Goal: Communication & Community: Connect with others

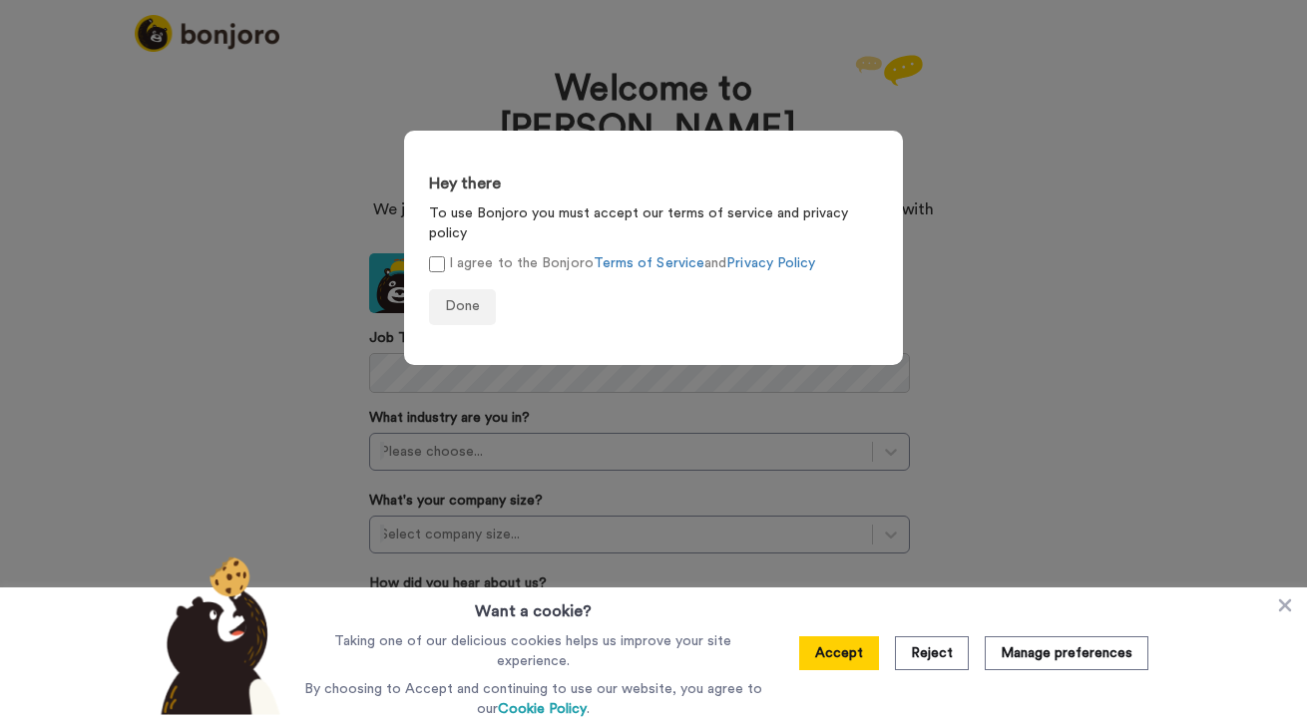
click at [462, 201] on form "Hey there To use Bonjoro you must accept our terms of service and privacy polic…" at bounding box center [653, 248] width 499 height 234
click at [462, 253] on label "I agree to the Bonjoro Terms of Service and Privacy Policy" at bounding box center [622, 263] width 386 height 21
click at [469, 299] on span "Done" at bounding box center [462, 306] width 35 height 14
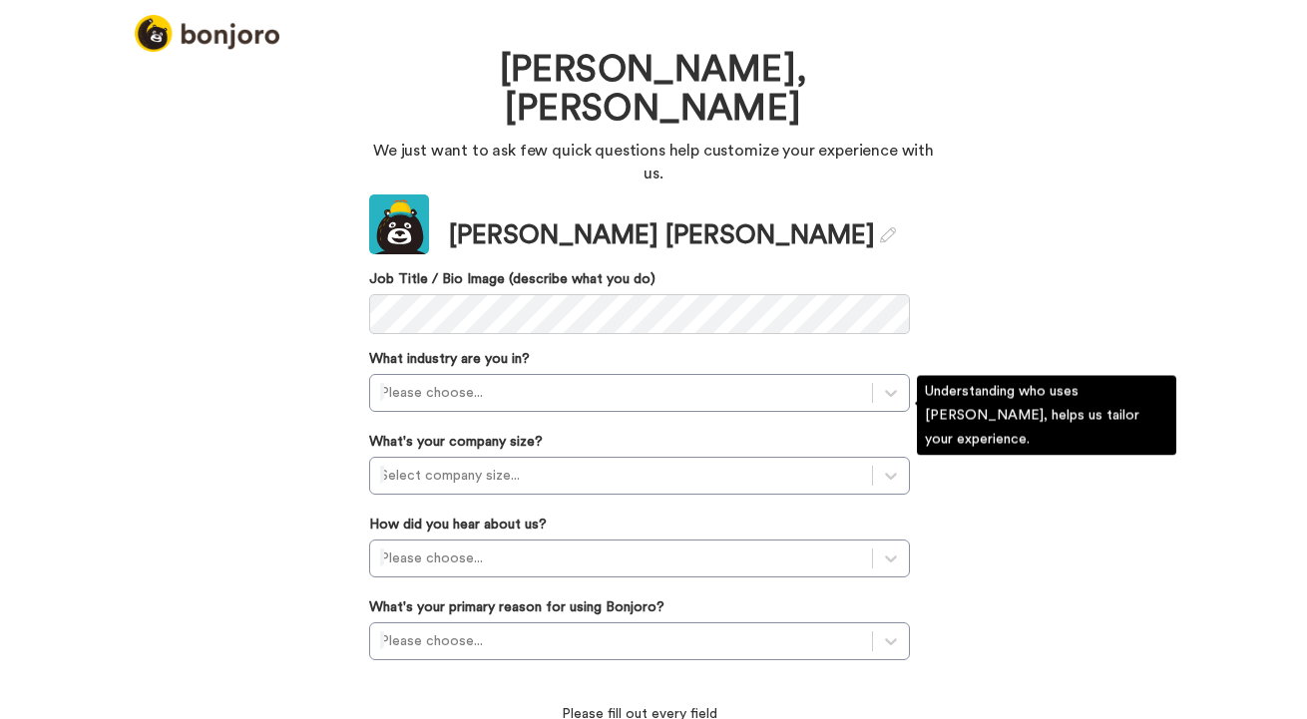
scroll to position [53, 0]
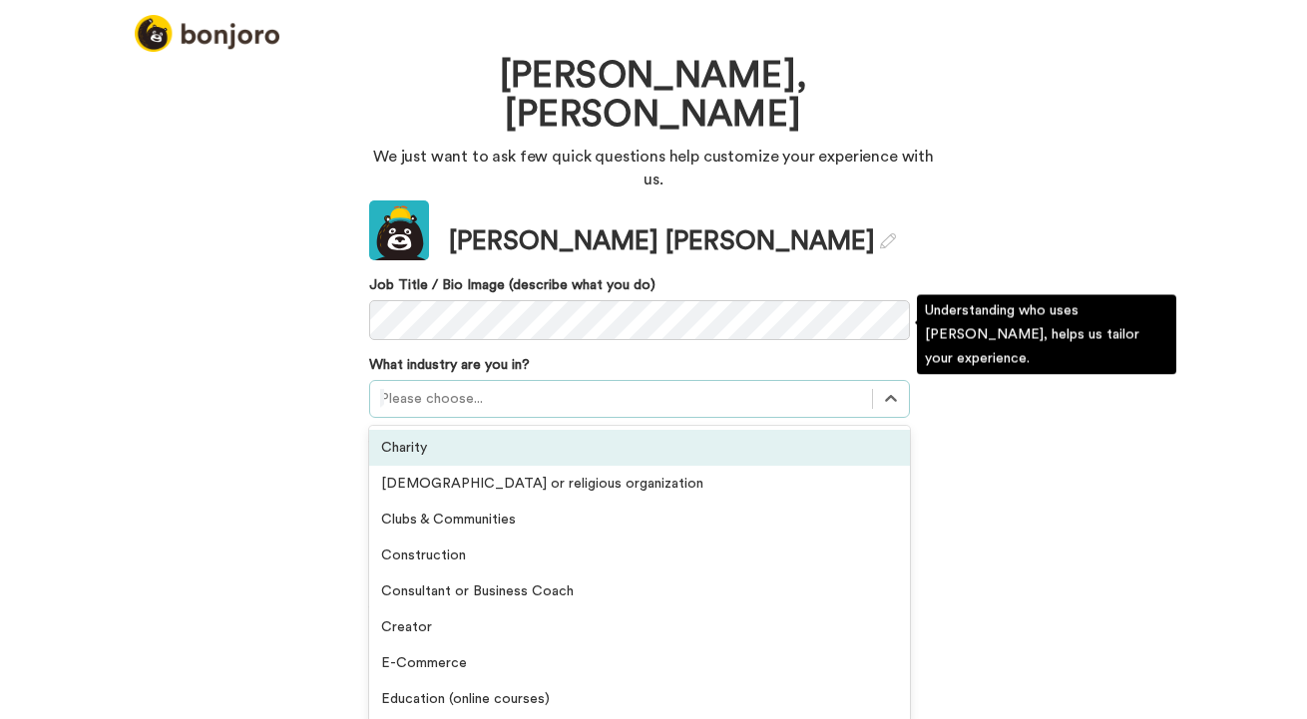
click at [520, 387] on div at bounding box center [621, 399] width 482 height 24
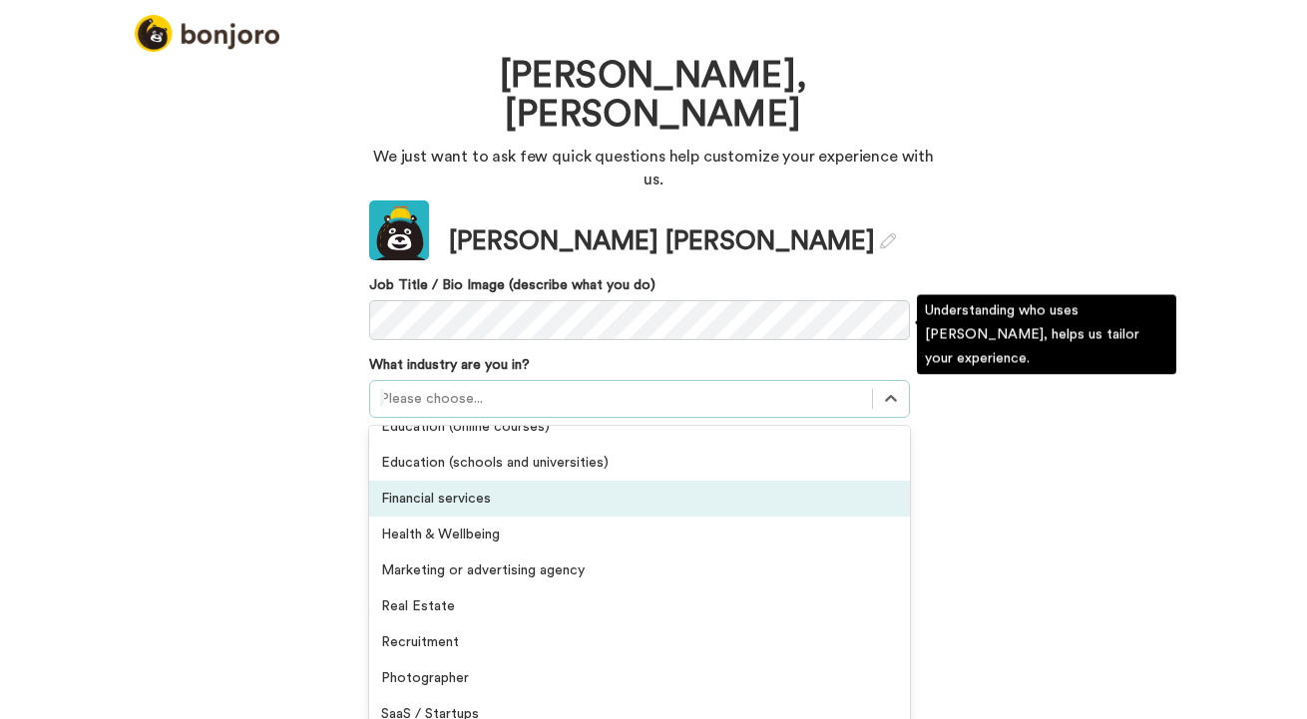
scroll to position [275, 0]
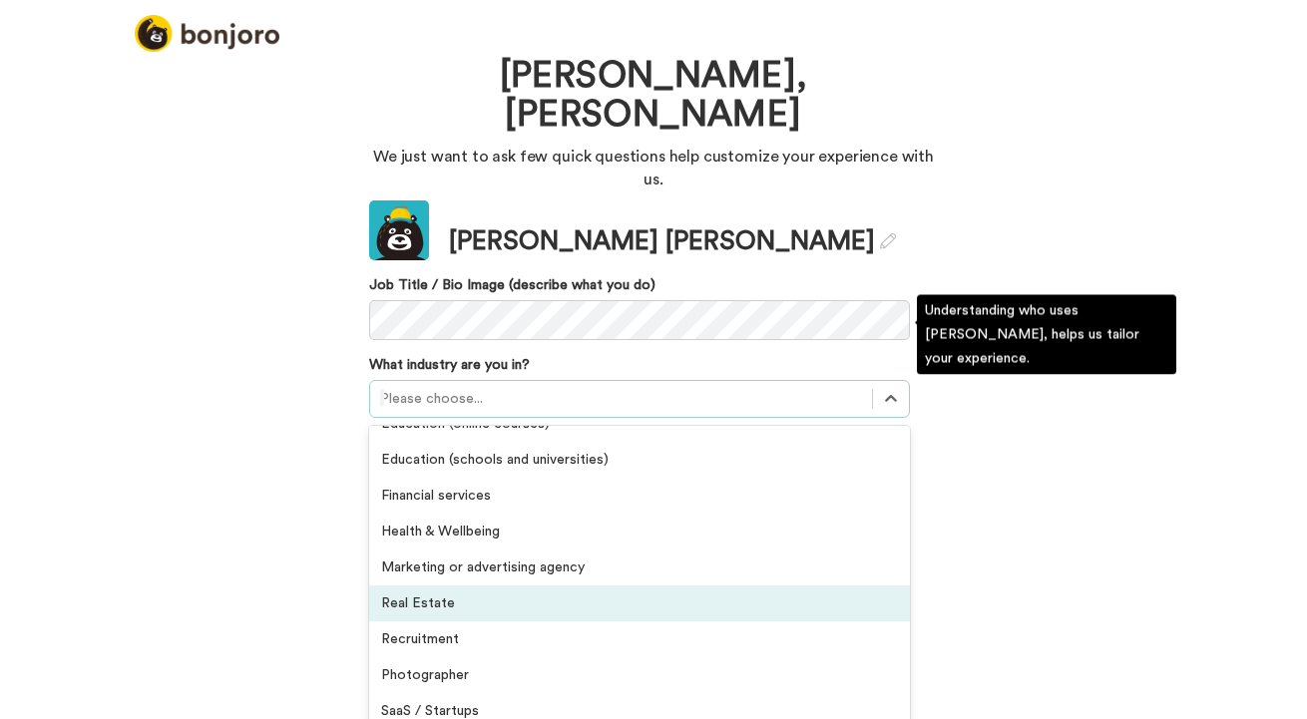
click at [611, 586] on div "Real Estate" at bounding box center [639, 604] width 541 height 36
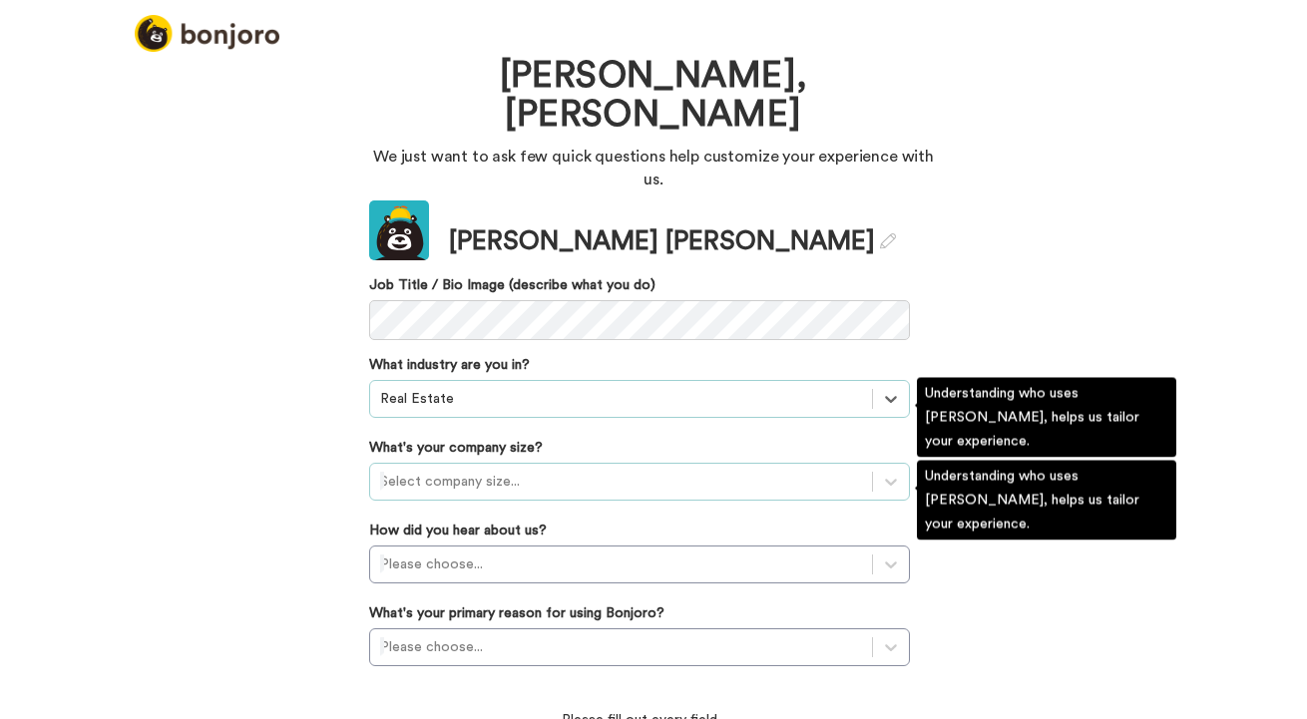
click at [632, 470] on div at bounding box center [621, 482] width 482 height 24
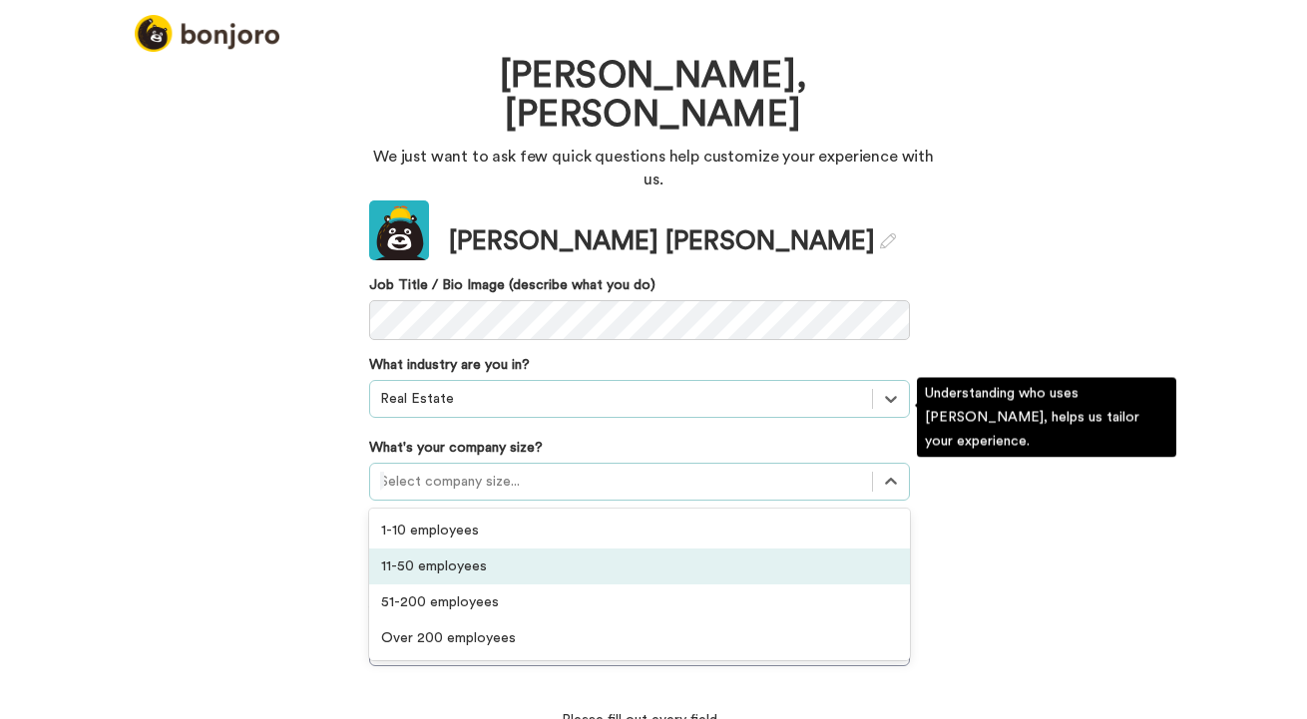
click at [637, 549] on div "11-50 employees" at bounding box center [639, 567] width 541 height 36
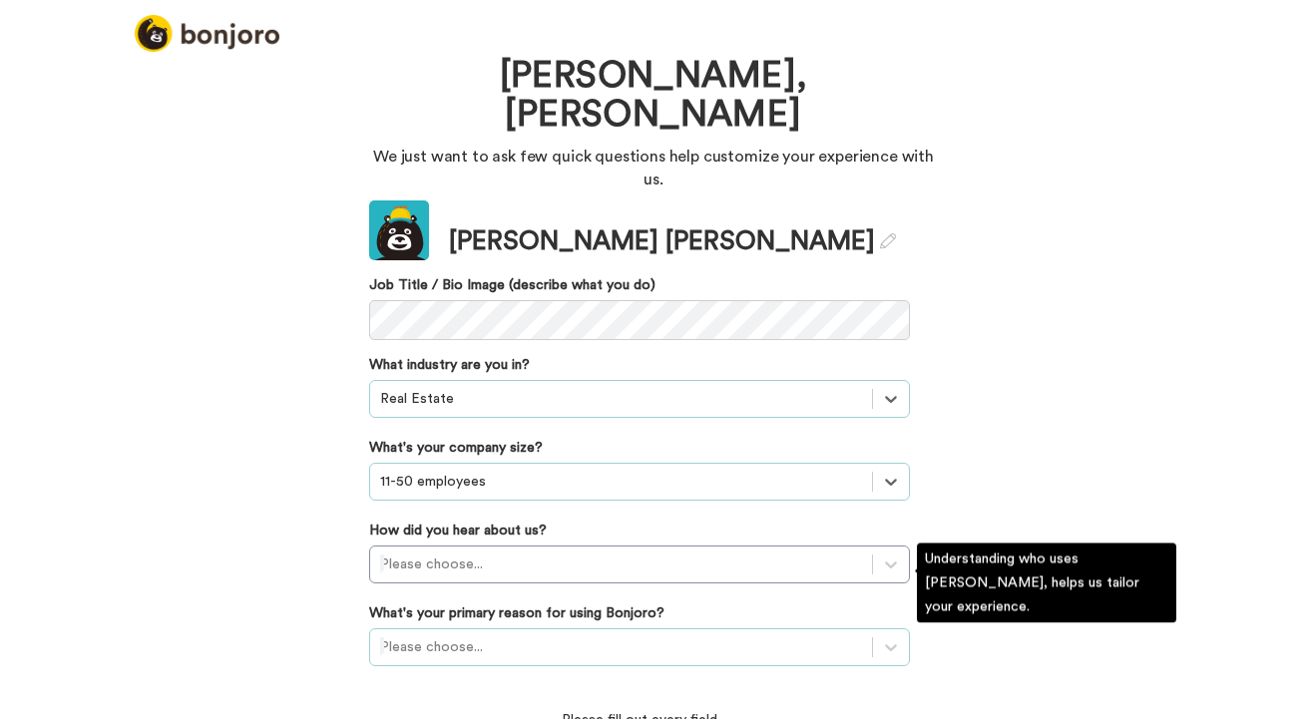
click at [610, 628] on div "Please choose..." at bounding box center [639, 647] width 541 height 38
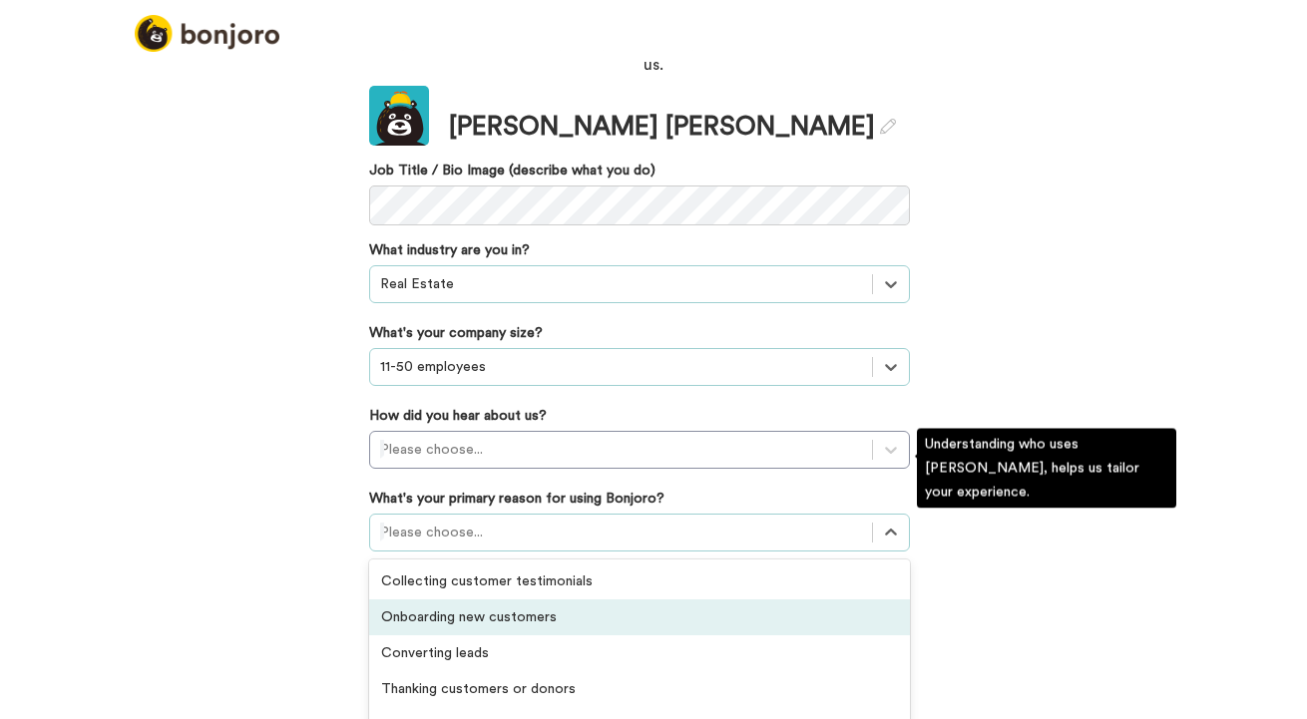
click at [602, 600] on div "Onboarding new customers" at bounding box center [639, 618] width 541 height 36
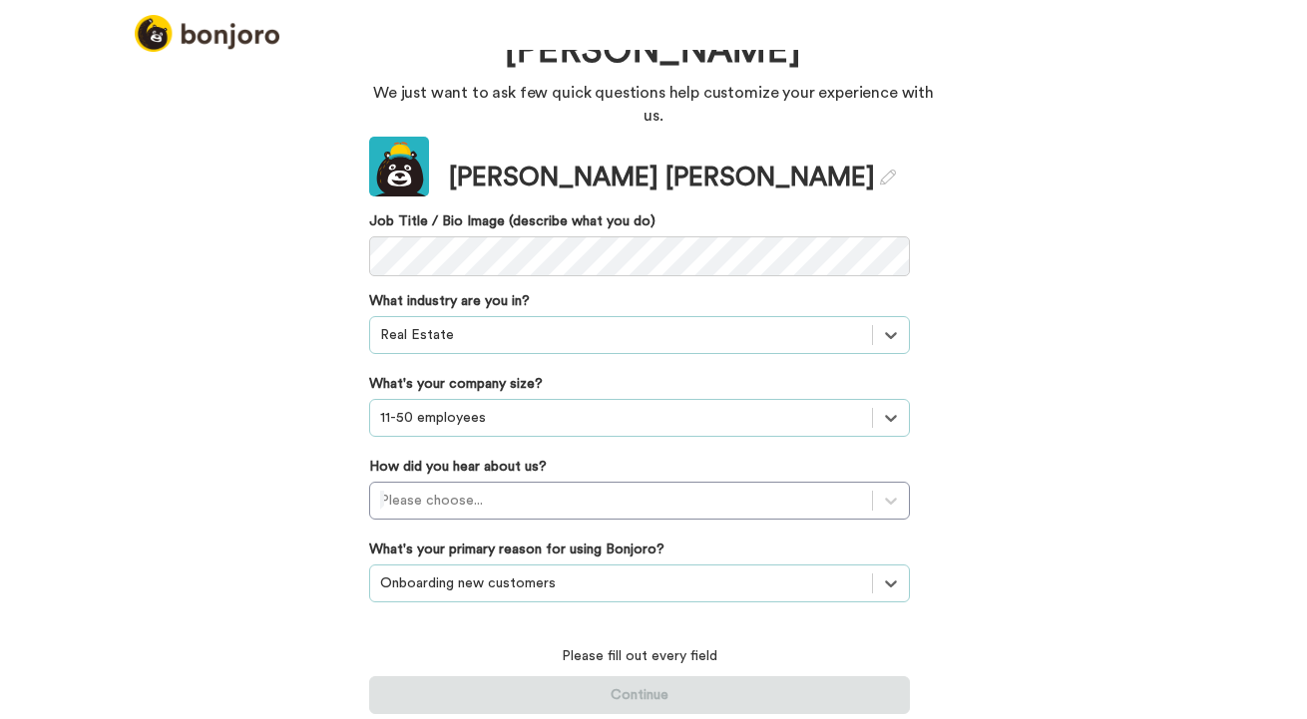
scroll to position [53, 0]
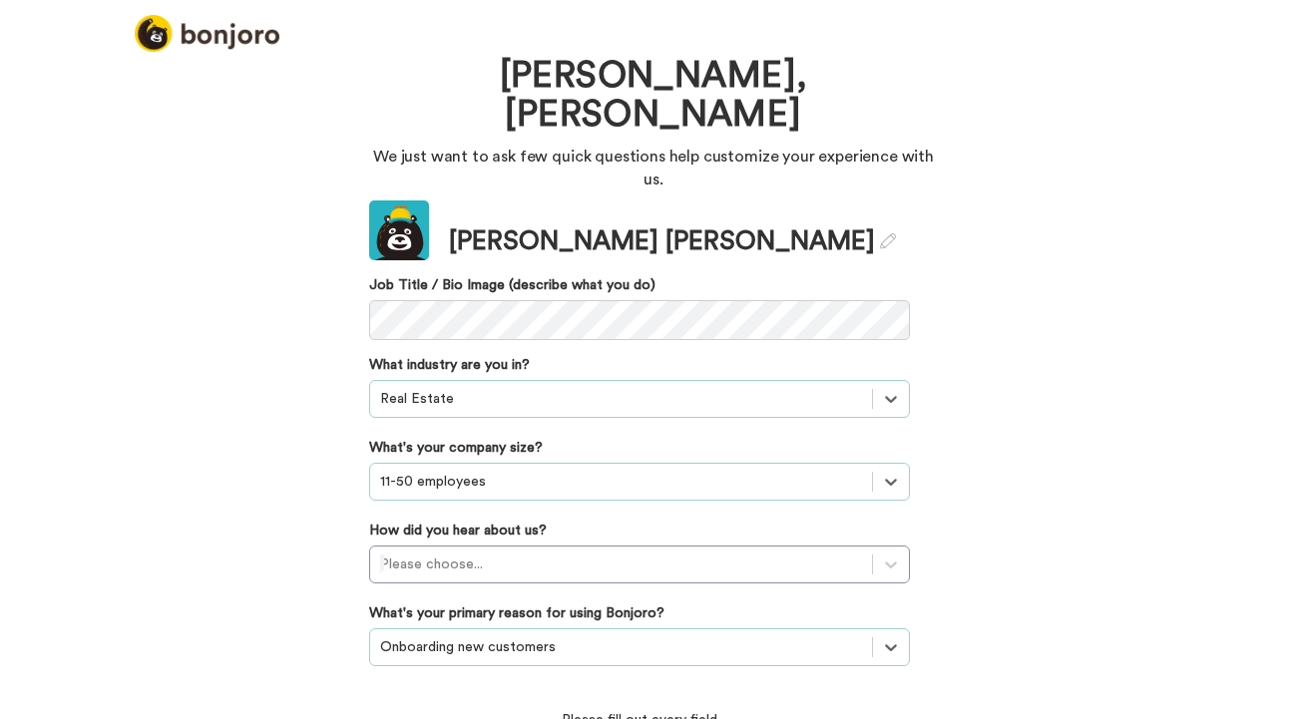
click at [686, 628] on div "option Onboarding new customers, selected. Select is focused ,type to refine li…" at bounding box center [639, 647] width 541 height 38
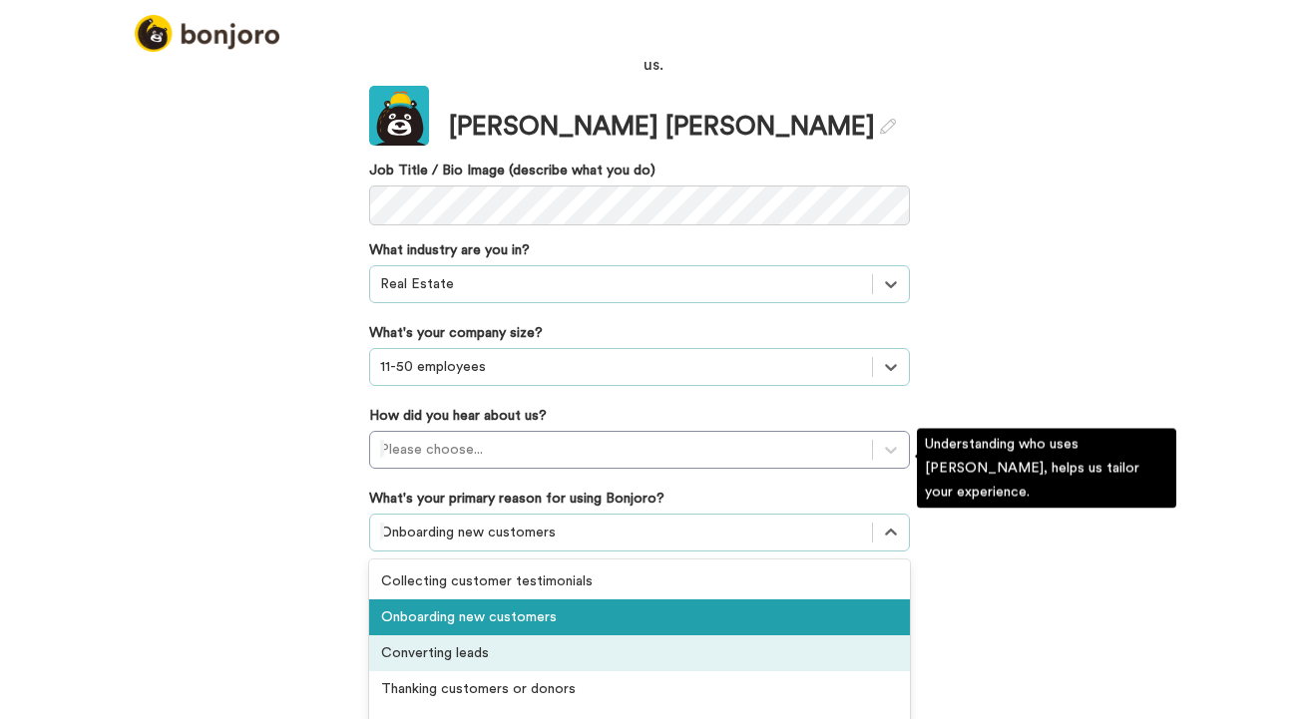
click at [686, 635] on div "Converting leads" at bounding box center [639, 653] width 541 height 36
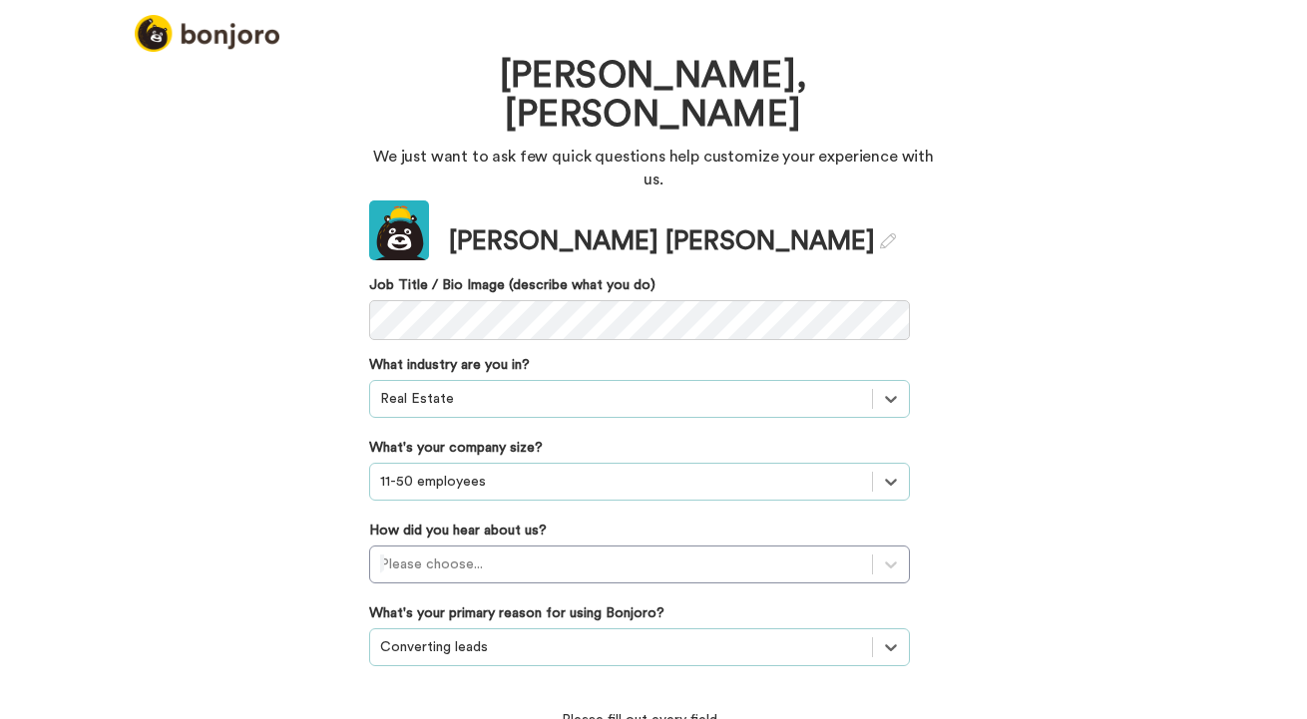
click at [775, 628] on div "option Converting leads, selected. Select is focused ,type to refine list, pres…" at bounding box center [639, 647] width 541 height 38
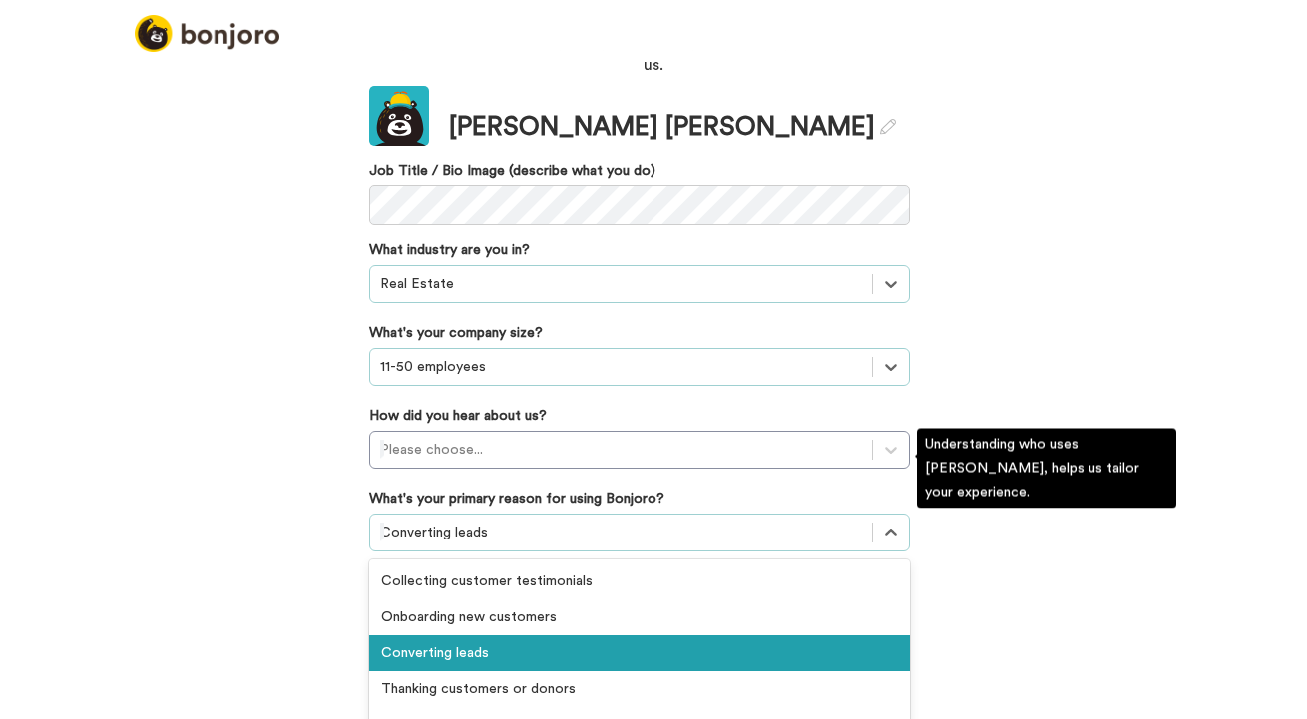
click at [775, 635] on div "Converting leads" at bounding box center [639, 653] width 541 height 36
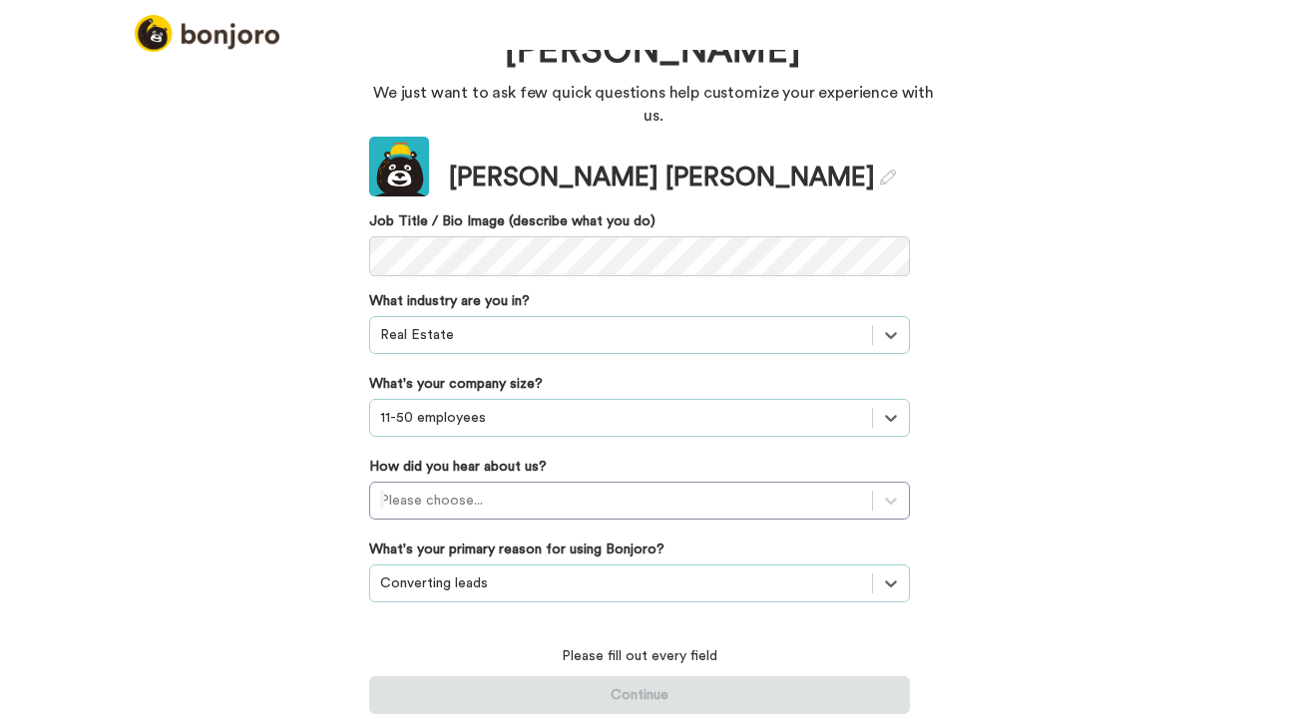
scroll to position [53, 0]
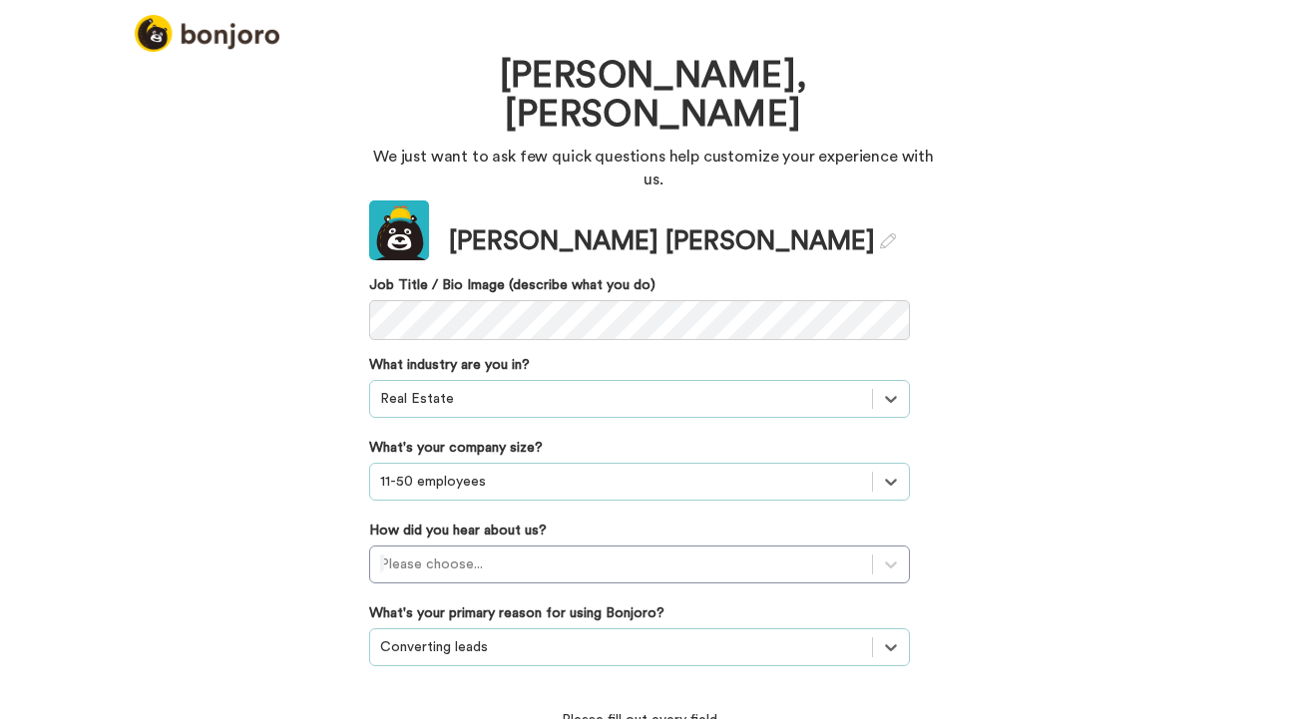
click at [1150, 459] on div "Welcome to Bonjoro, Veronica We just want to ask few quick questions help custo…" at bounding box center [653, 384] width 1307 height 669
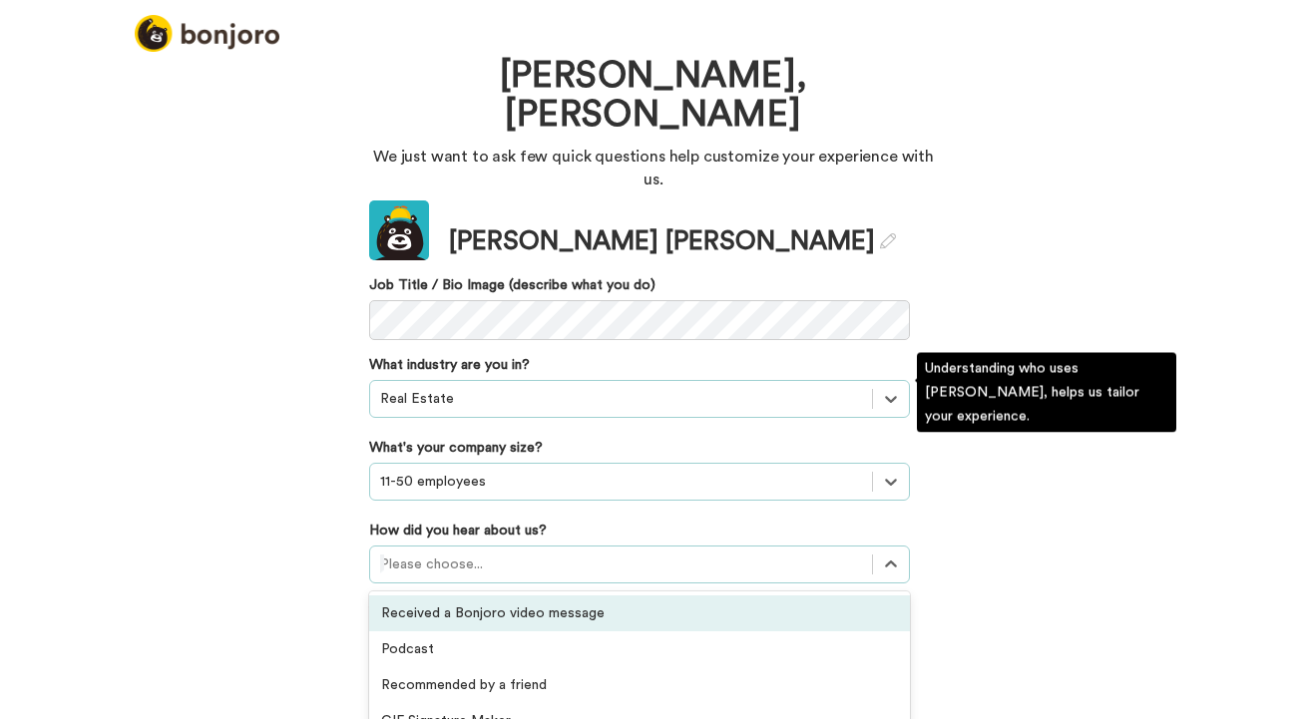
scroll to position [161, 0]
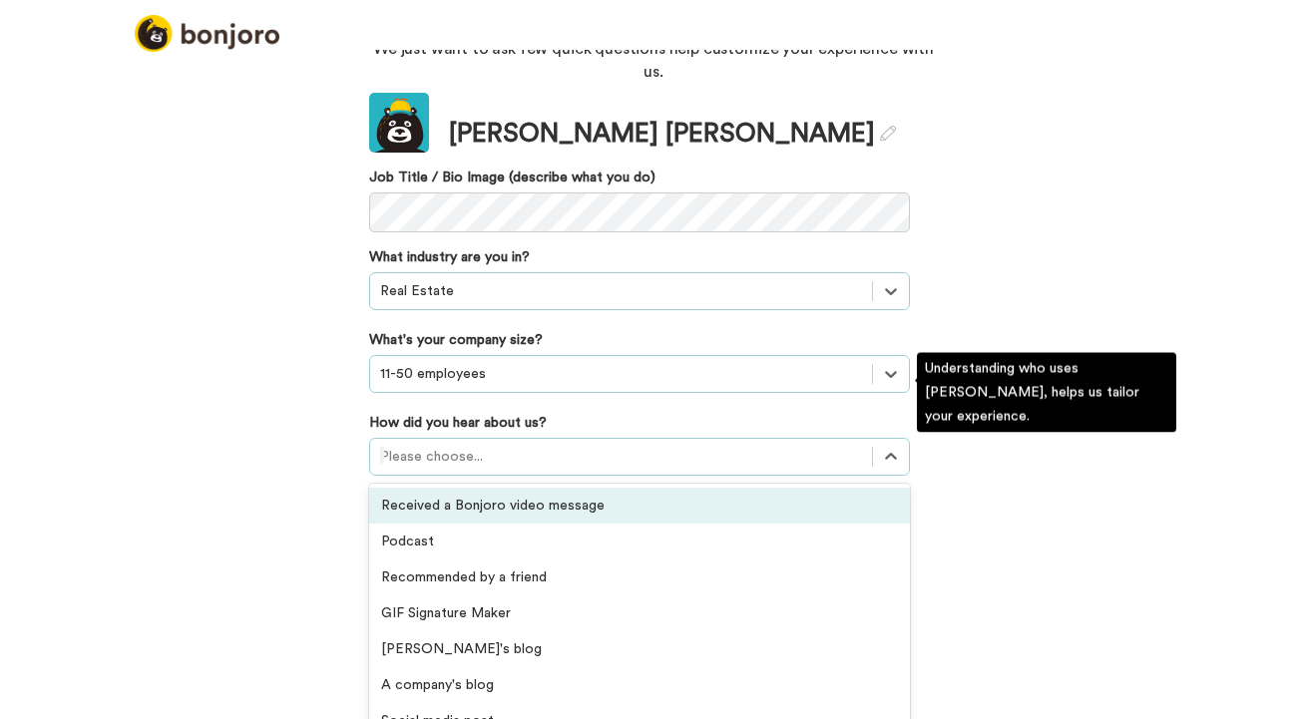
click at [763, 476] on div "option Received a Bonjoro video message focused, 1 of 20. 20 results available.…" at bounding box center [639, 457] width 541 height 38
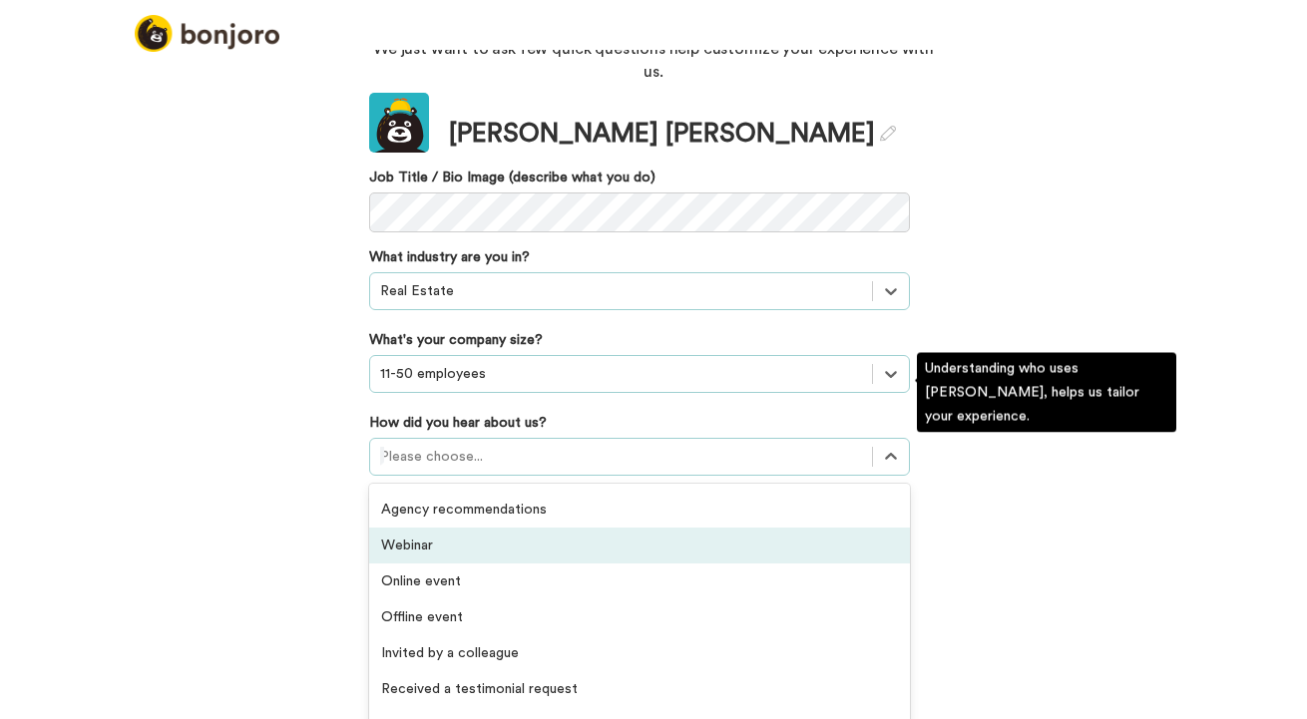
scroll to position [0, 0]
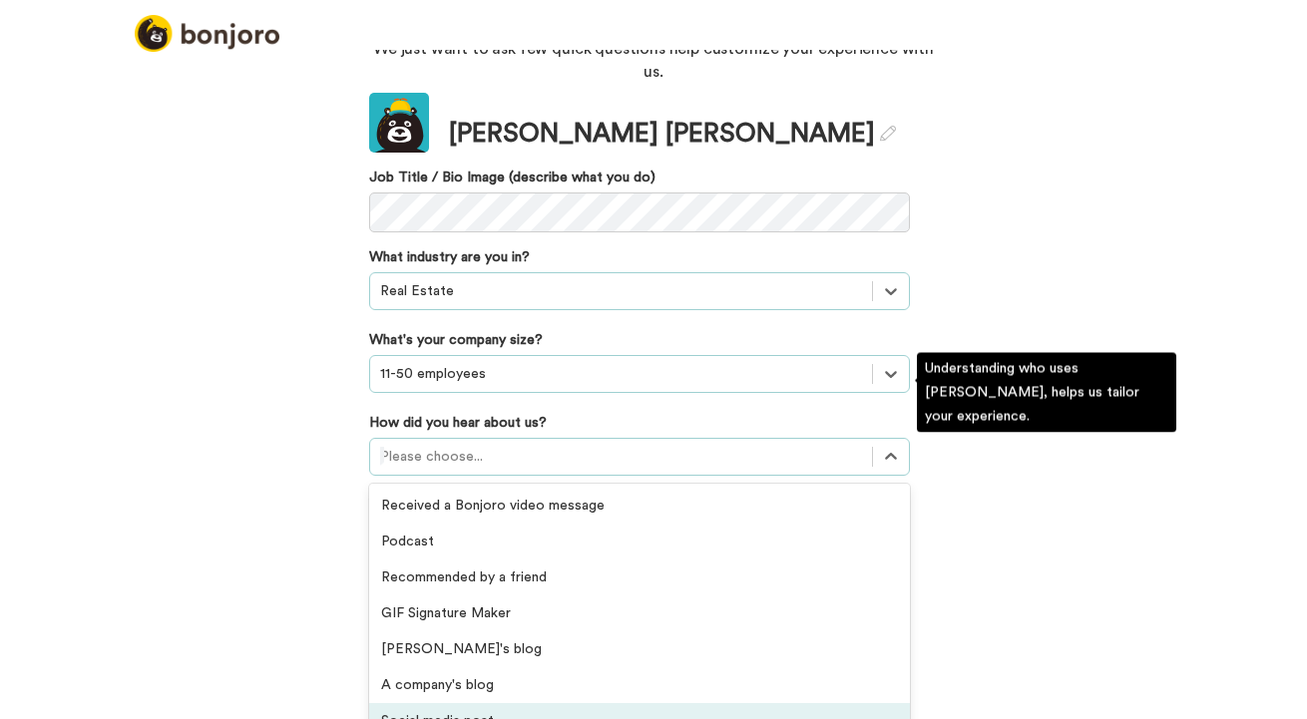
click at [590, 703] on div "Social media post" at bounding box center [639, 721] width 541 height 36
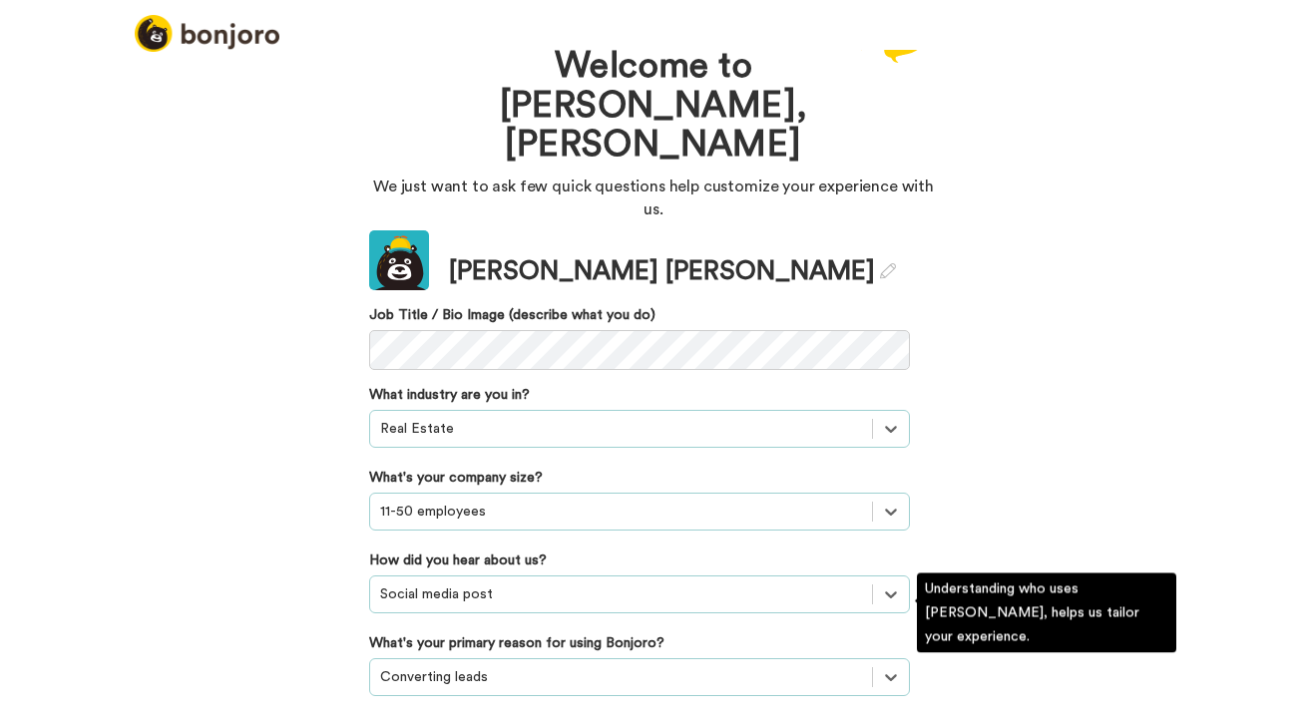
scroll to position [23, 0]
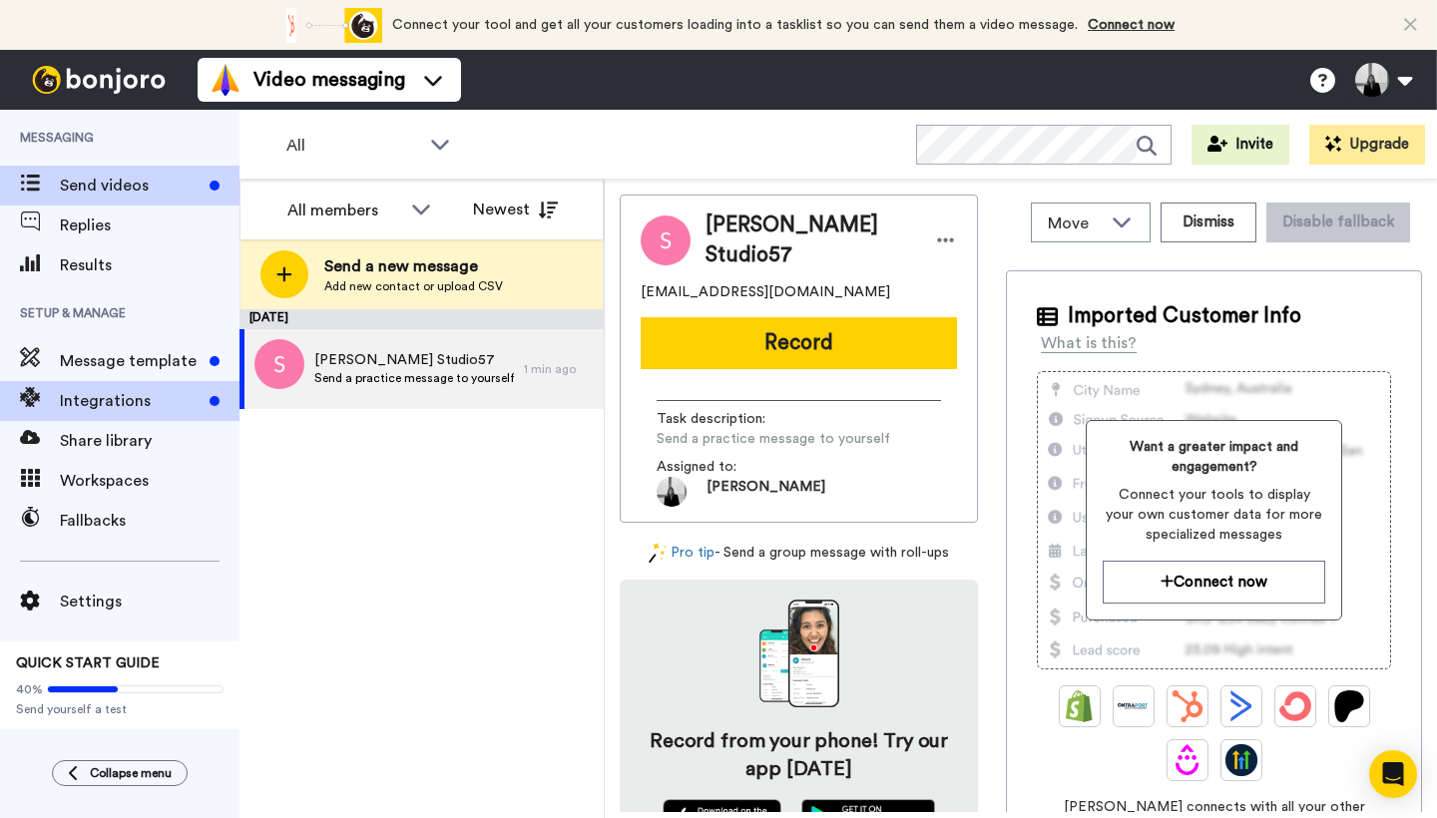
click at [105, 406] on span "Integrations" at bounding box center [131, 401] width 142 height 24
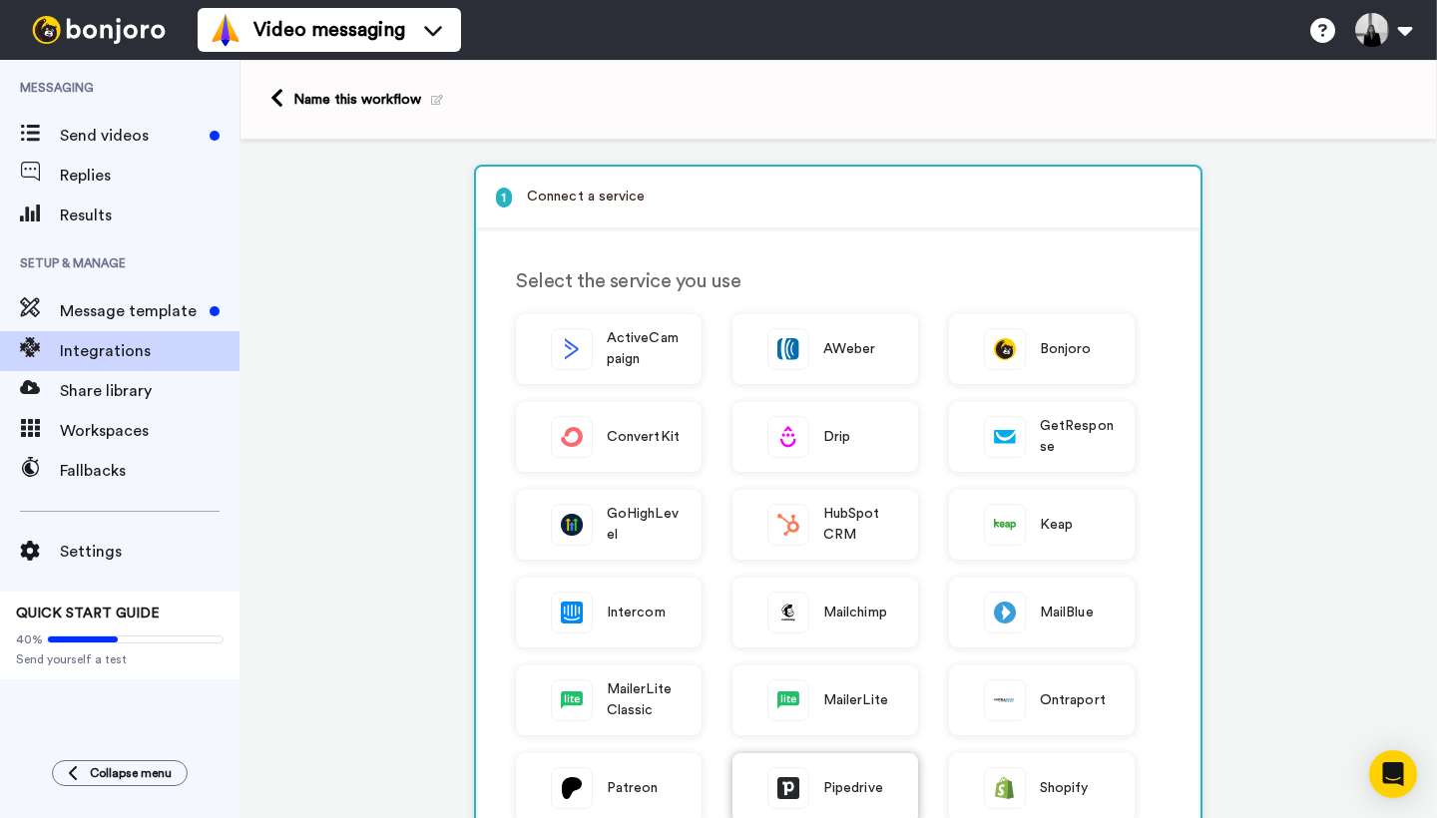
scroll to position [10, 0]
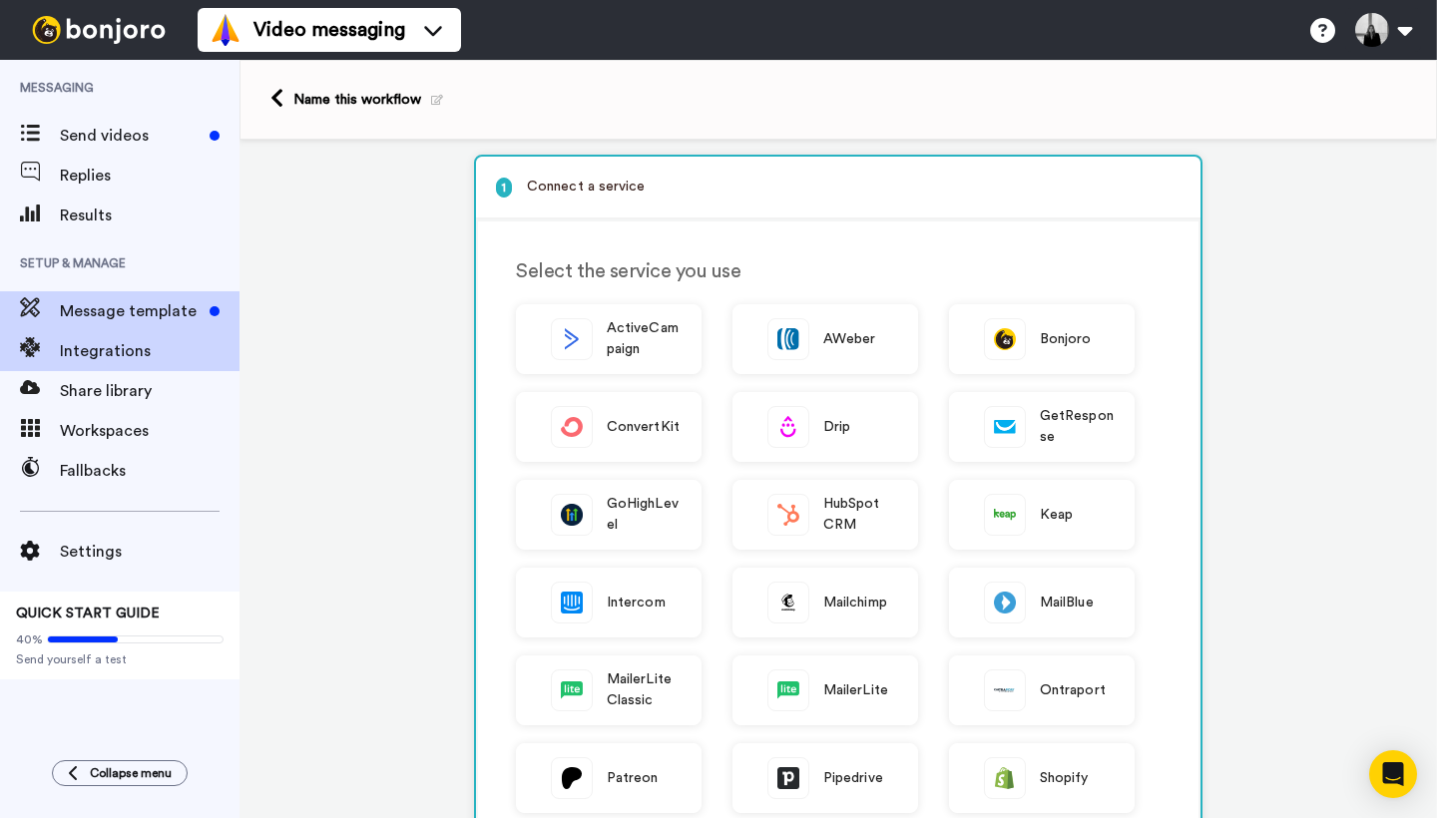
click at [139, 323] on div "Message template" at bounding box center [119, 311] width 239 height 40
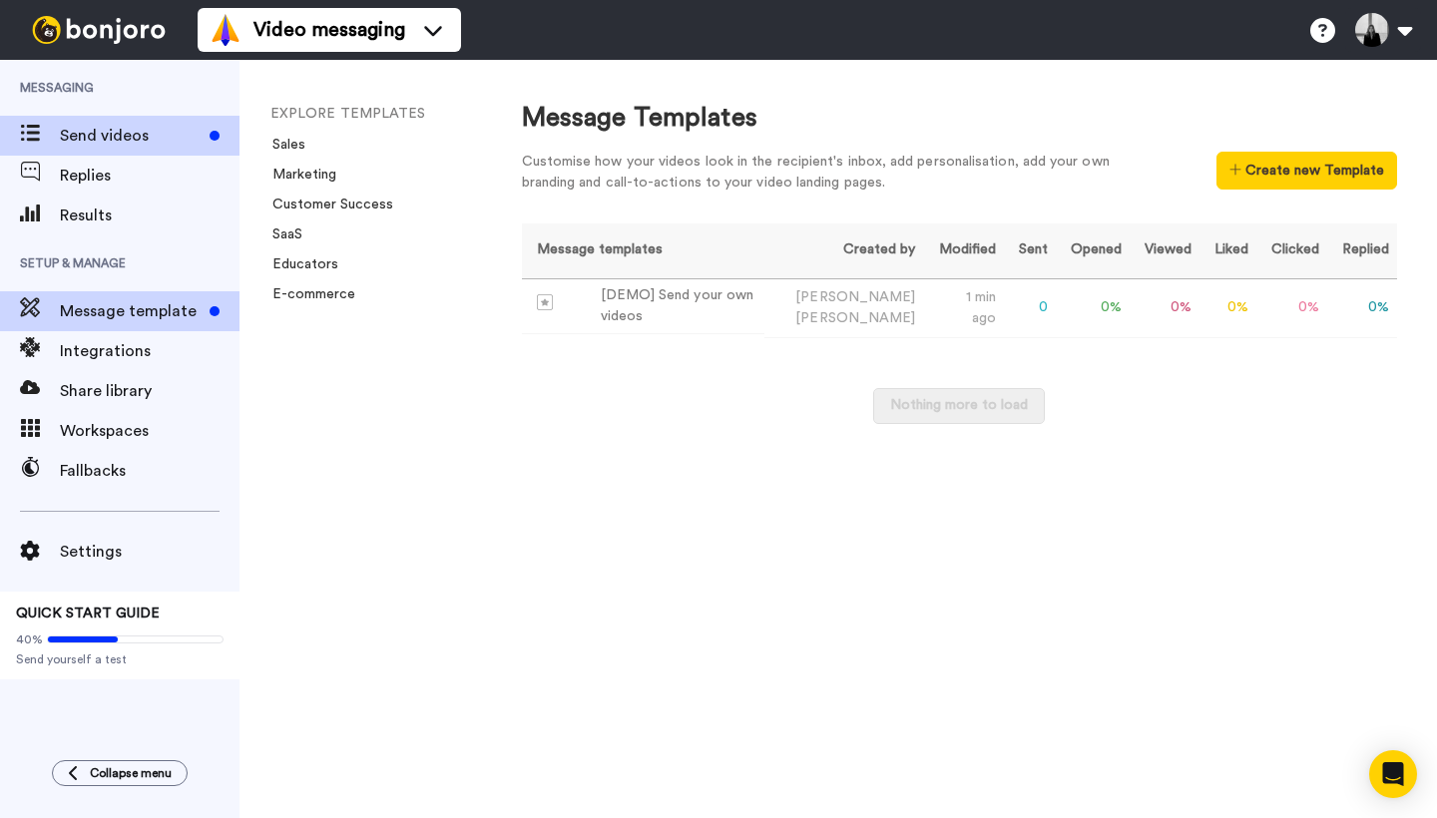
click at [127, 146] on span "Send videos" at bounding box center [131, 136] width 142 height 24
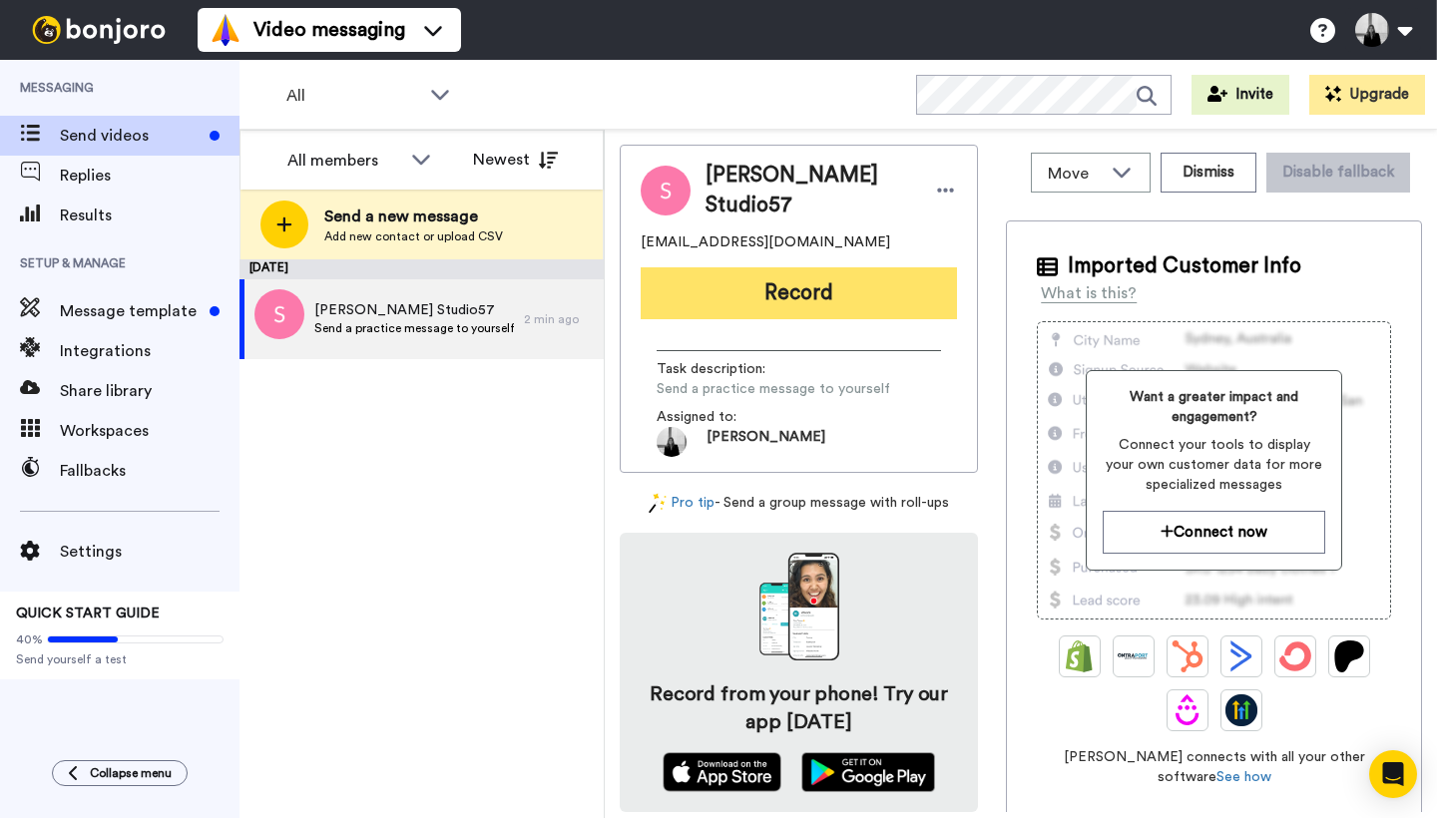
click at [802, 291] on button "Record" at bounding box center [798, 293] width 316 height 52
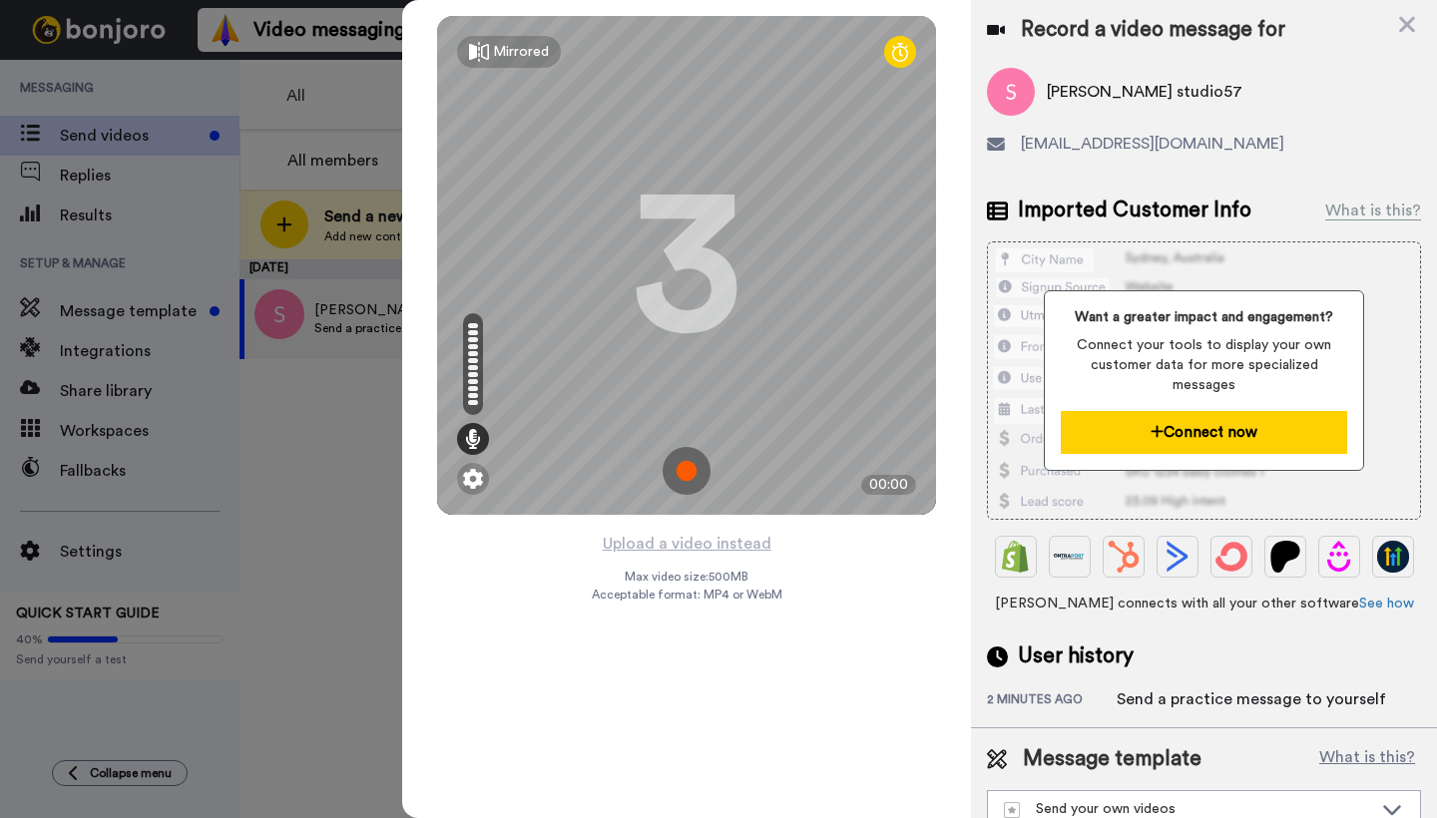
click at [1192, 428] on button "Connect now" at bounding box center [1202, 432] width 285 height 43
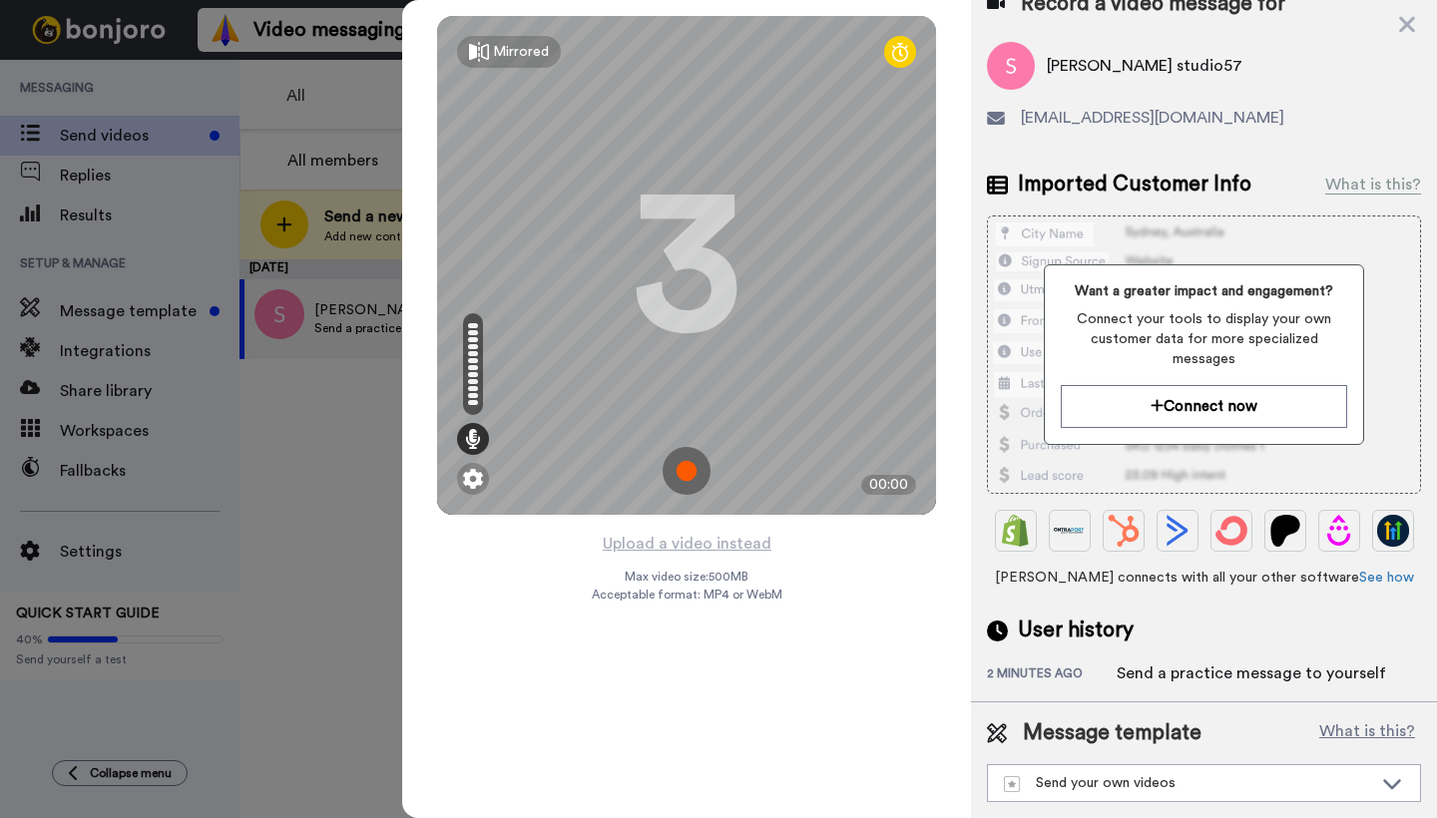
scroll to position [26, 0]
click at [1228, 788] on div "Send your own videos" at bounding box center [1188, 783] width 368 height 20
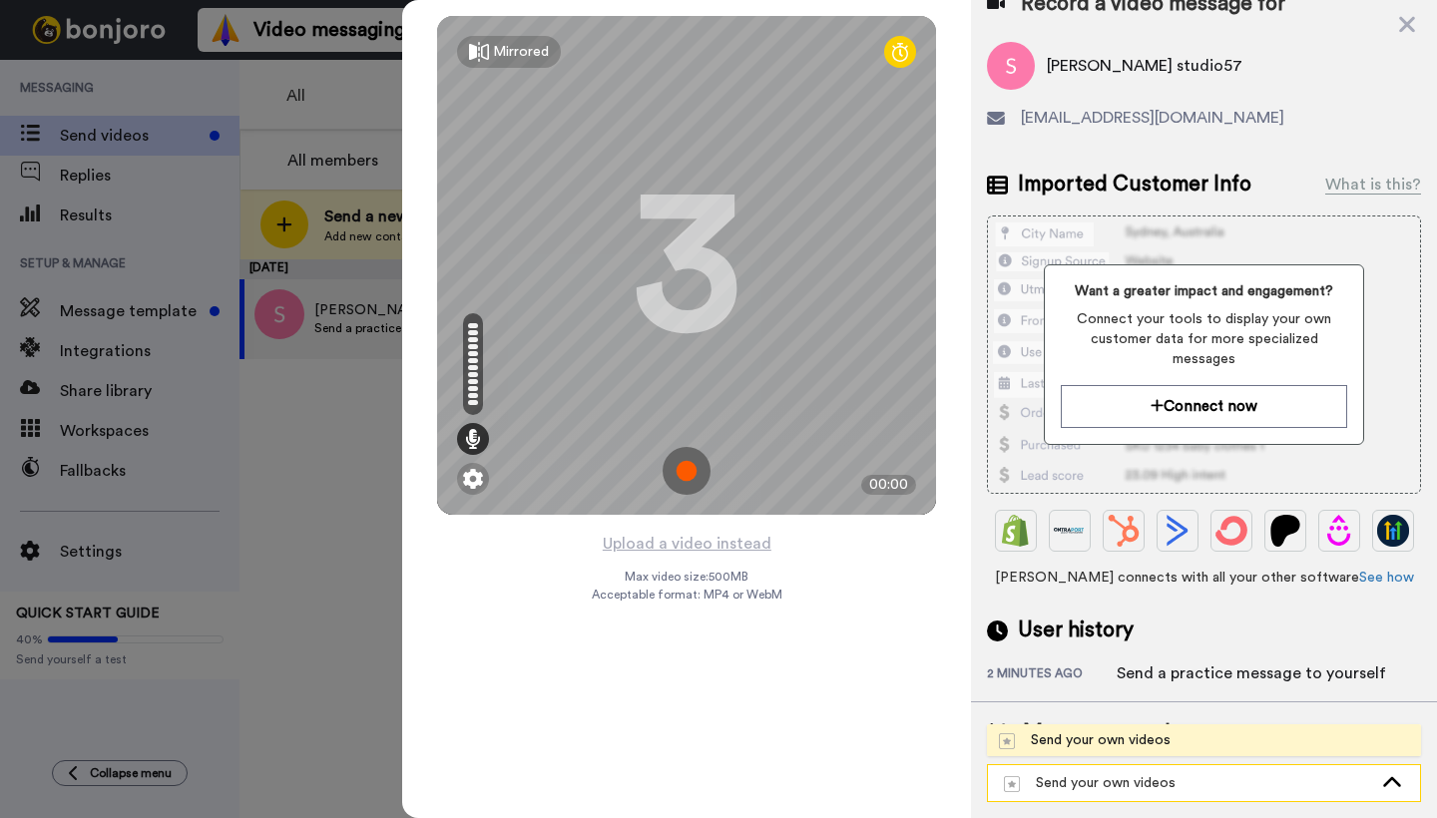
click at [1228, 788] on div "Send your own videos" at bounding box center [1188, 783] width 368 height 20
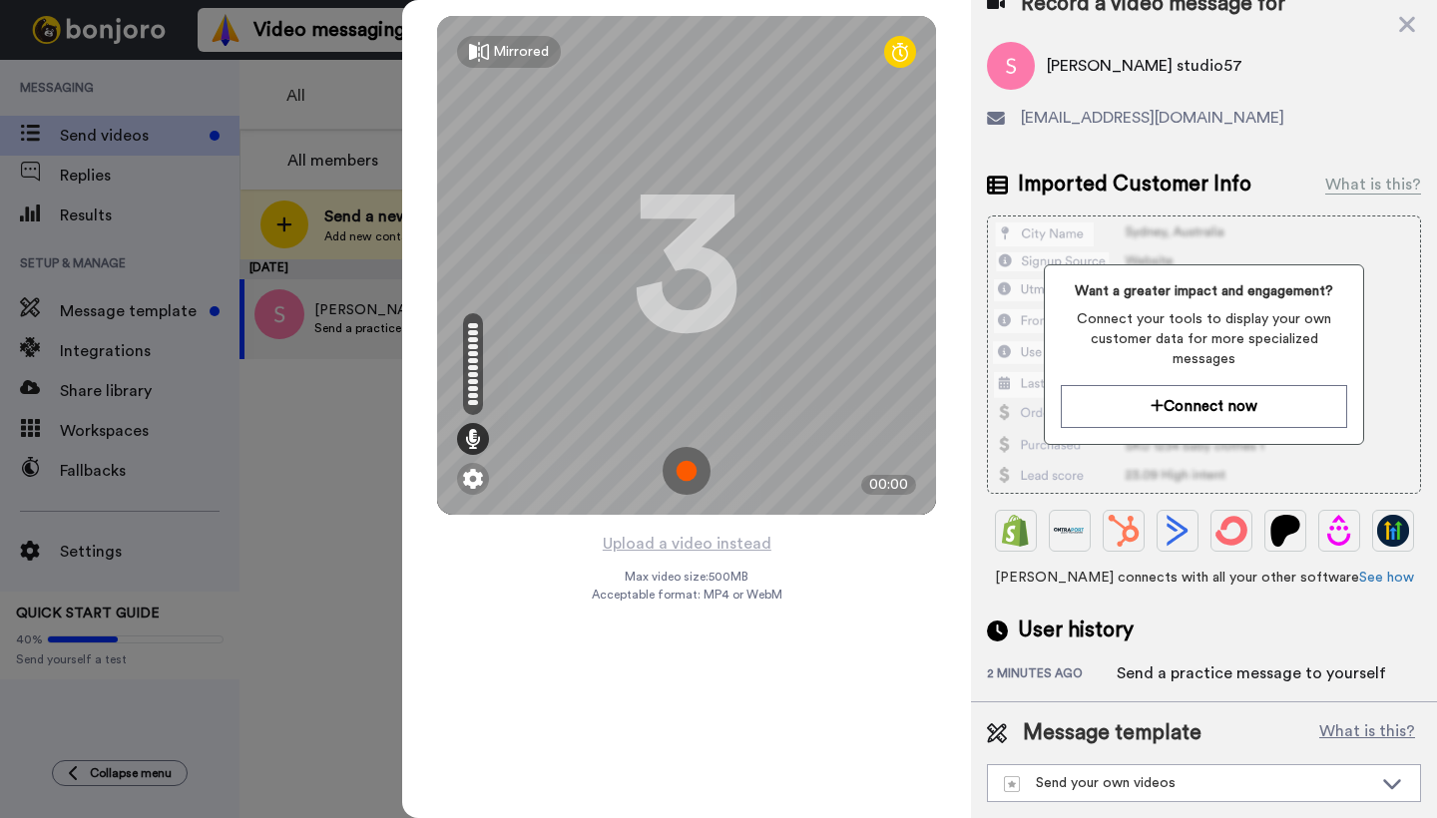
click at [690, 469] on img at bounding box center [686, 471] width 48 height 48
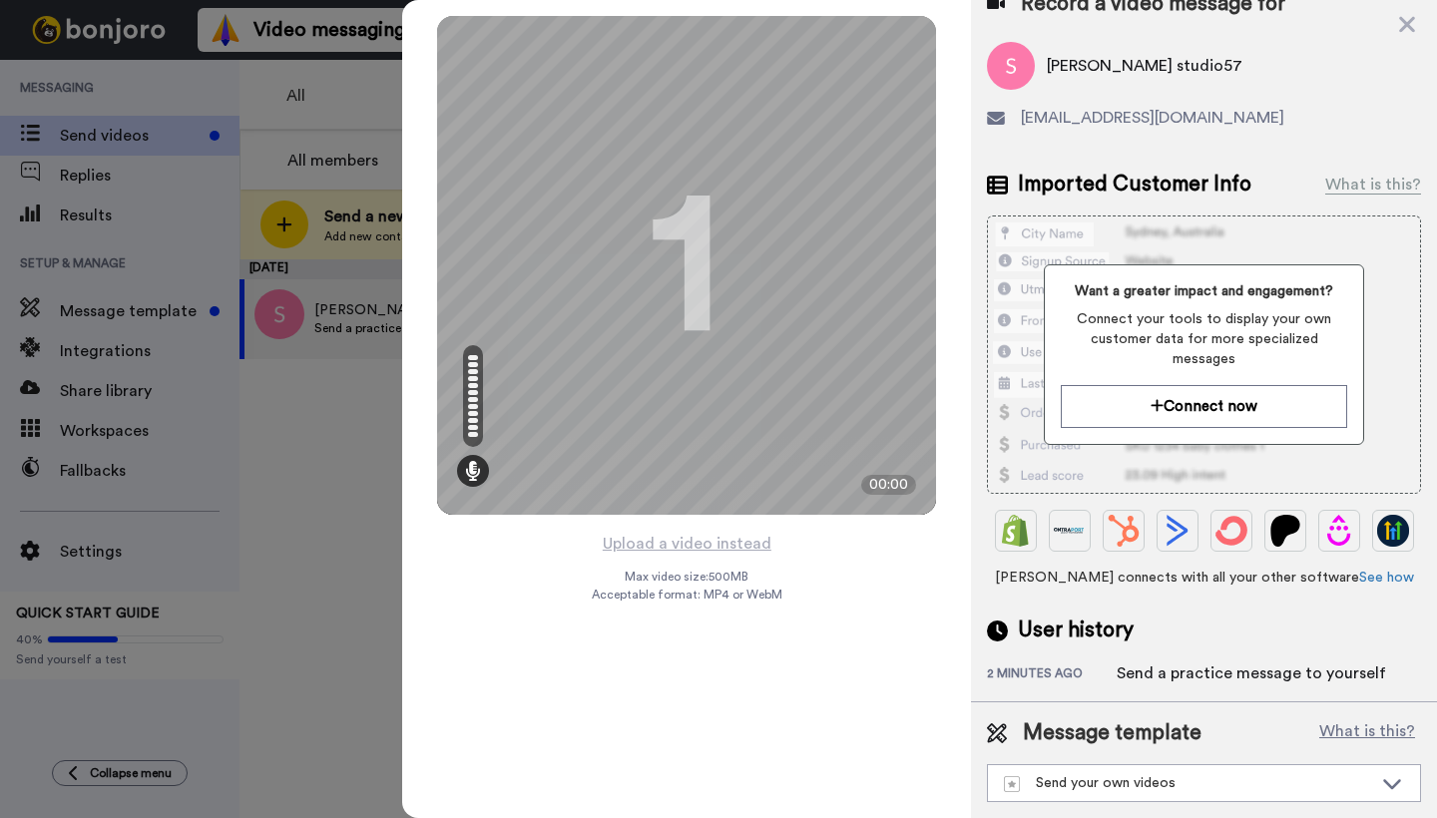
click at [72, 467] on div at bounding box center [718, 409] width 1437 height 818
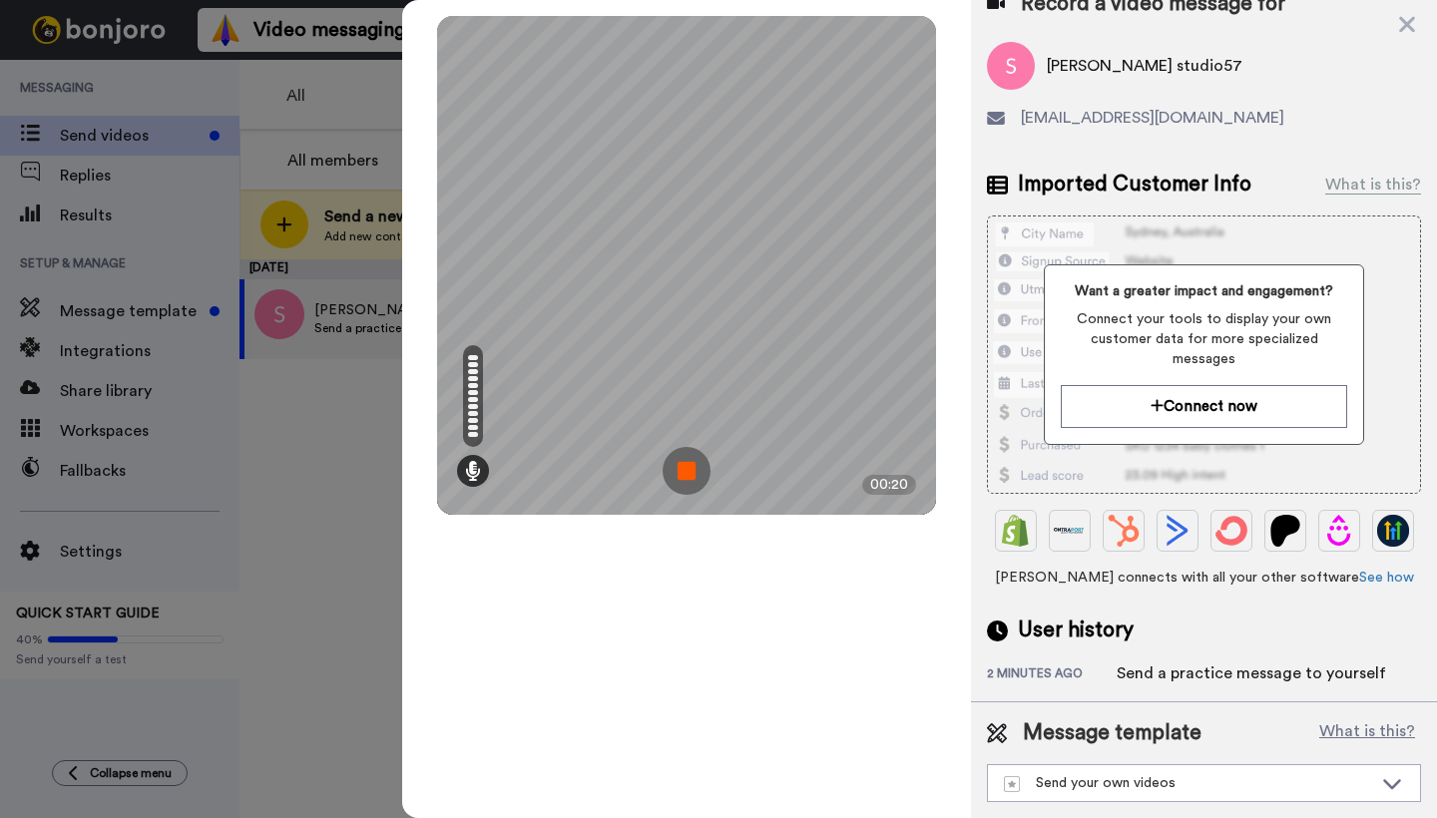
click at [699, 478] on img at bounding box center [686, 471] width 48 height 48
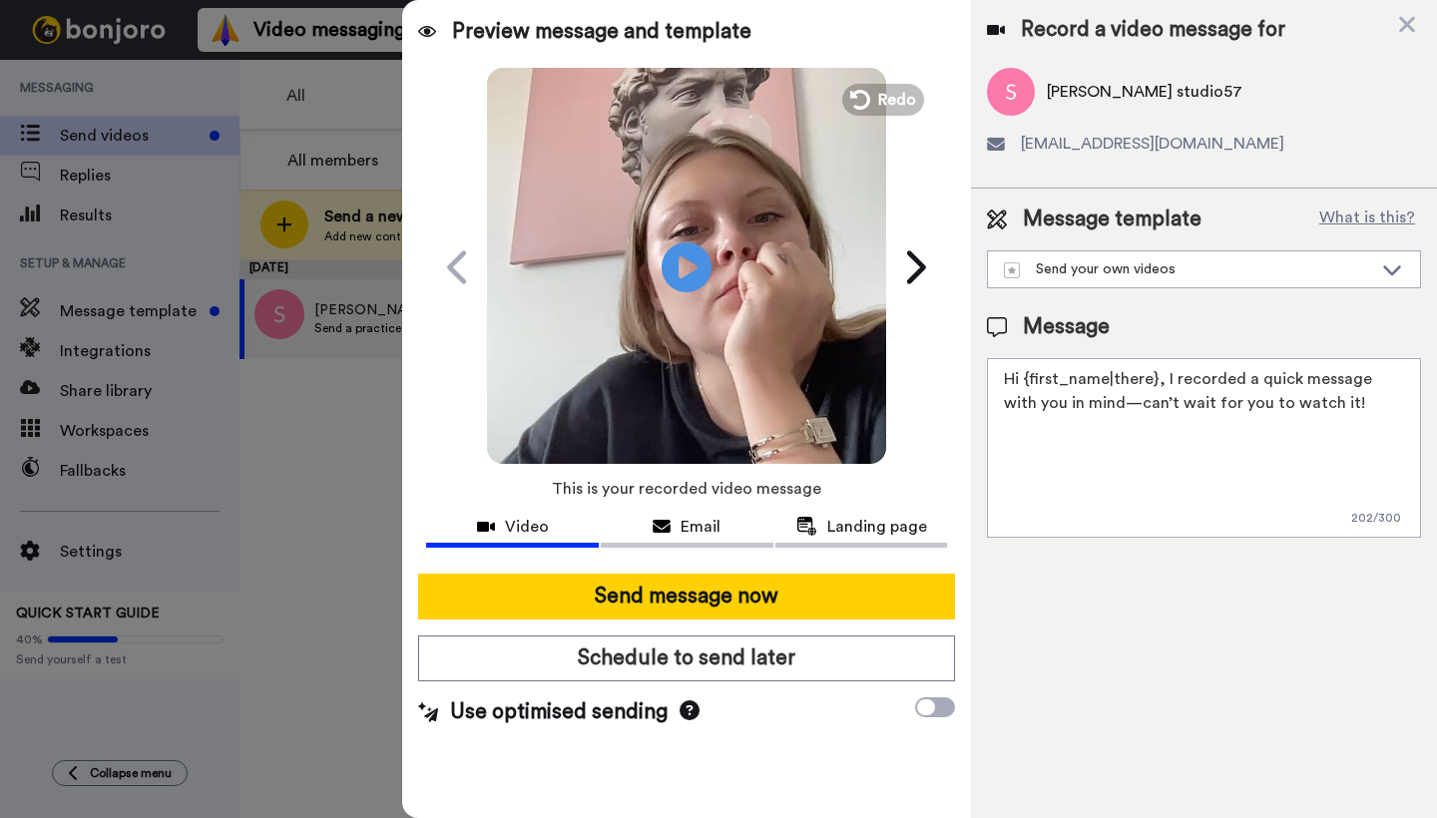
scroll to position [0, 0]
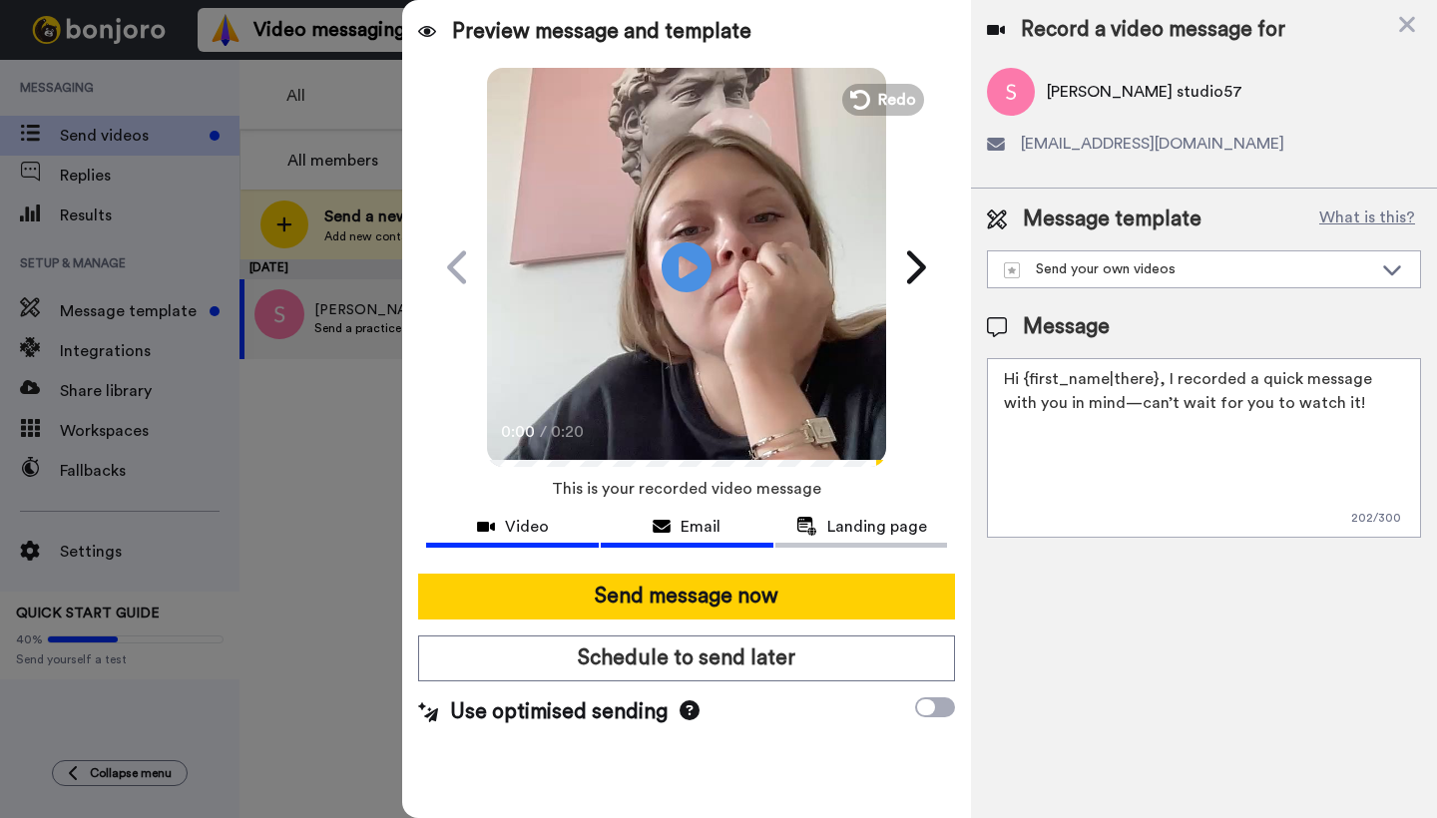
click at [683, 526] on span "Email" at bounding box center [700, 527] width 40 height 24
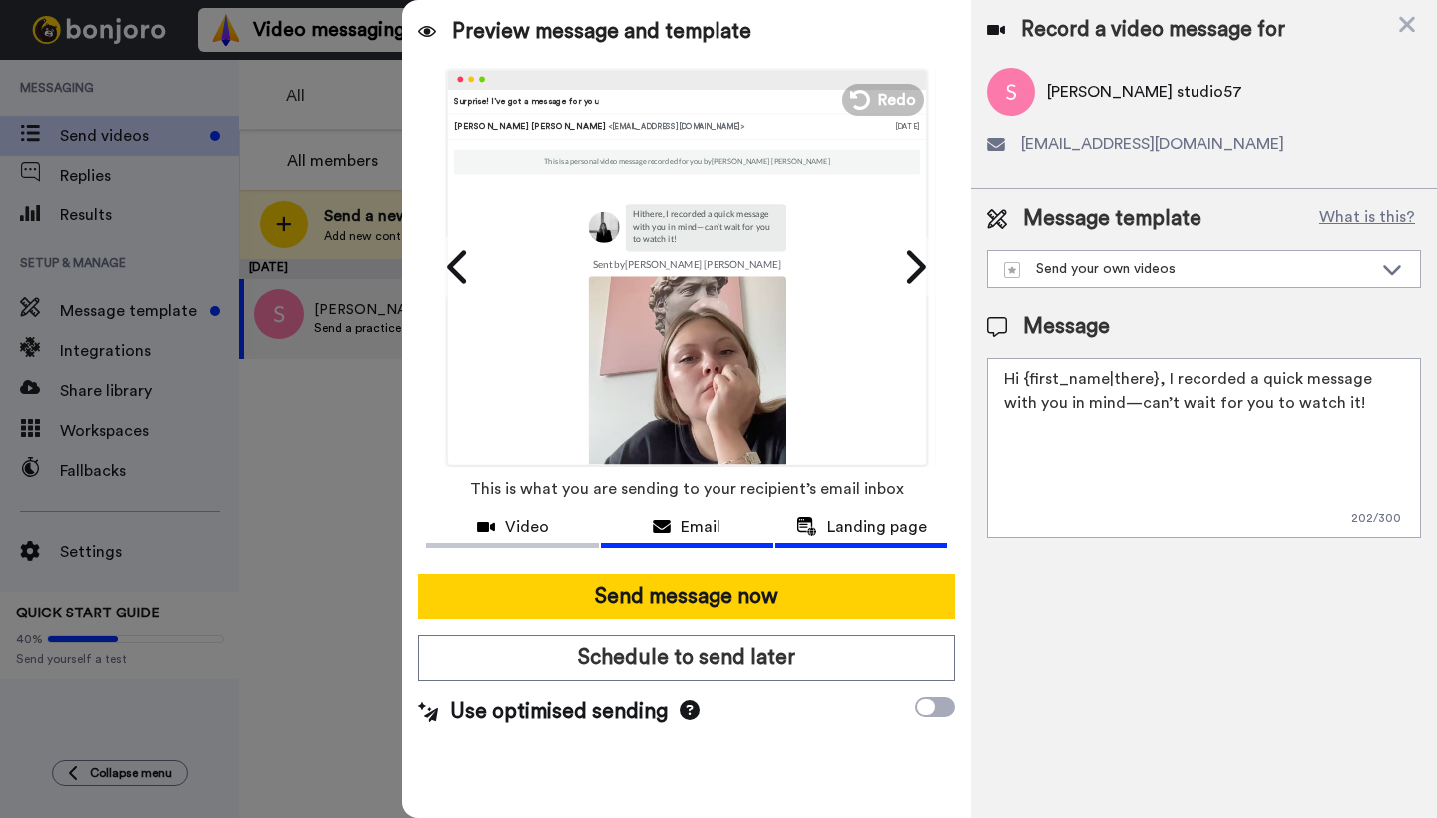
click at [851, 522] on span "Landing page" at bounding box center [877, 527] width 100 height 24
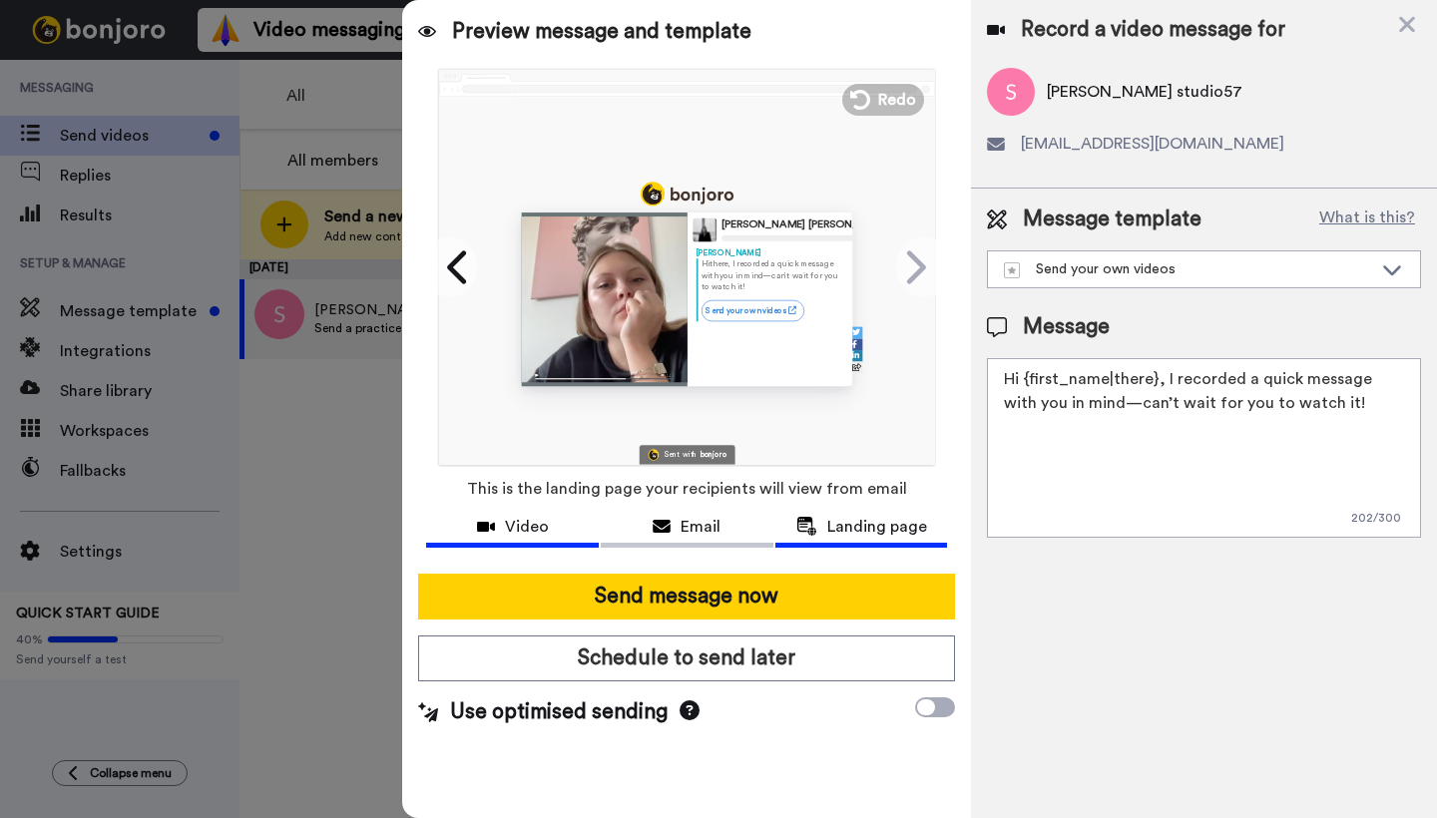
click at [559, 520] on div "Video" at bounding box center [512, 527] width 173 height 24
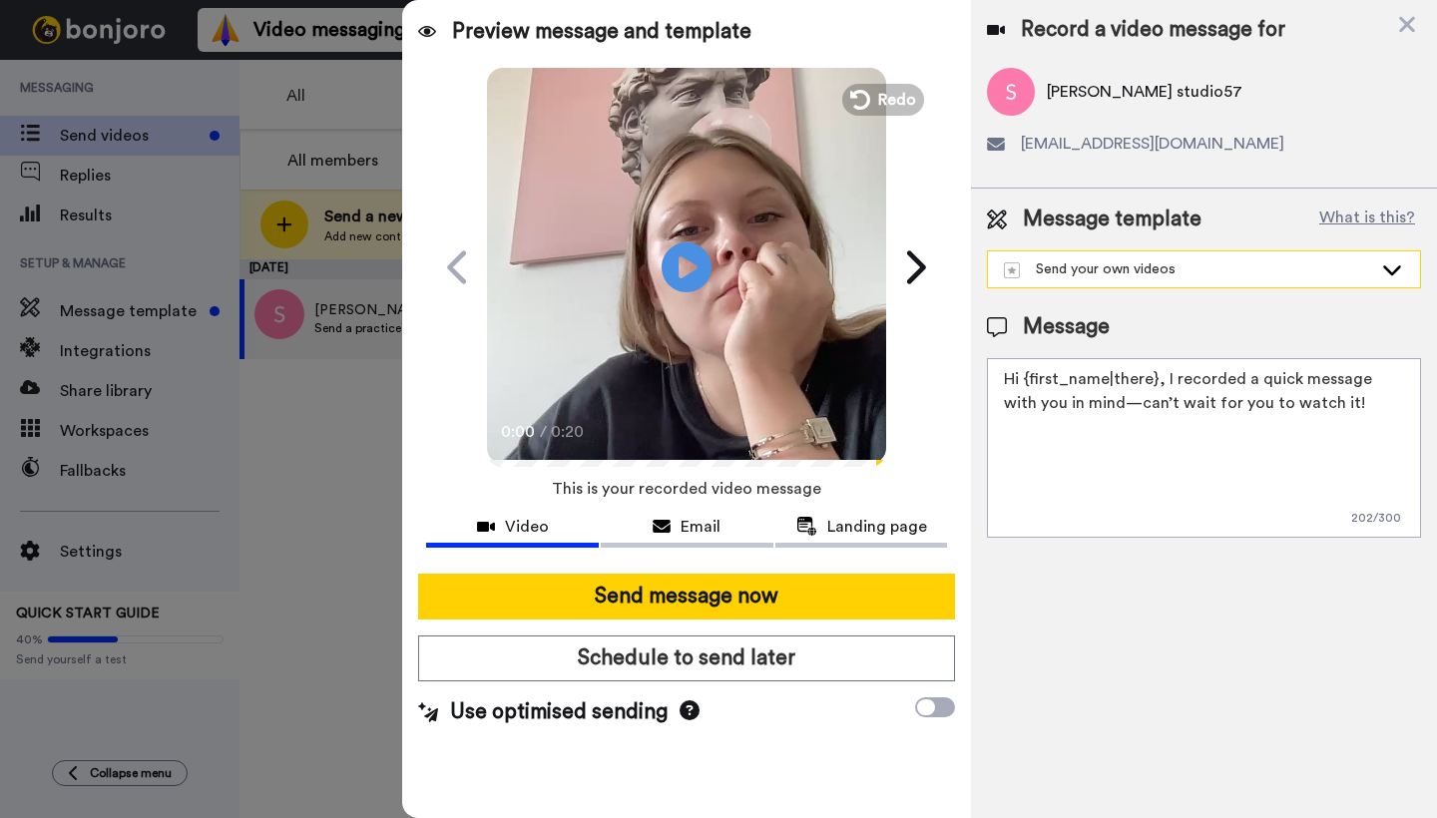
click at [1233, 277] on div "Send your own videos" at bounding box center [1188, 269] width 368 height 20
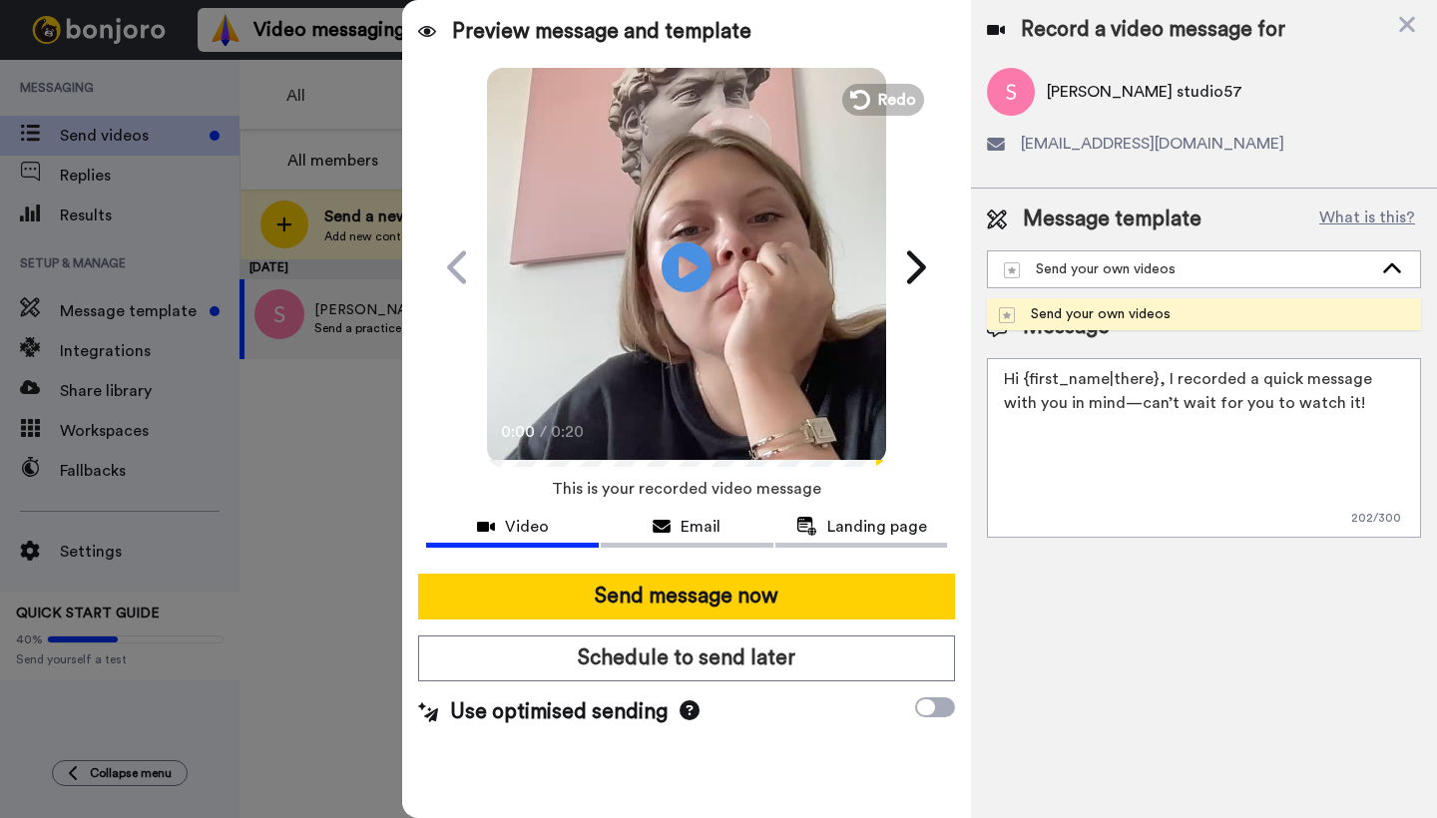
click at [1204, 479] on textarea "Hi {first_name|there}, I recorded a quick message with you in mind—can’t wait f…" at bounding box center [1204, 448] width 434 height 180
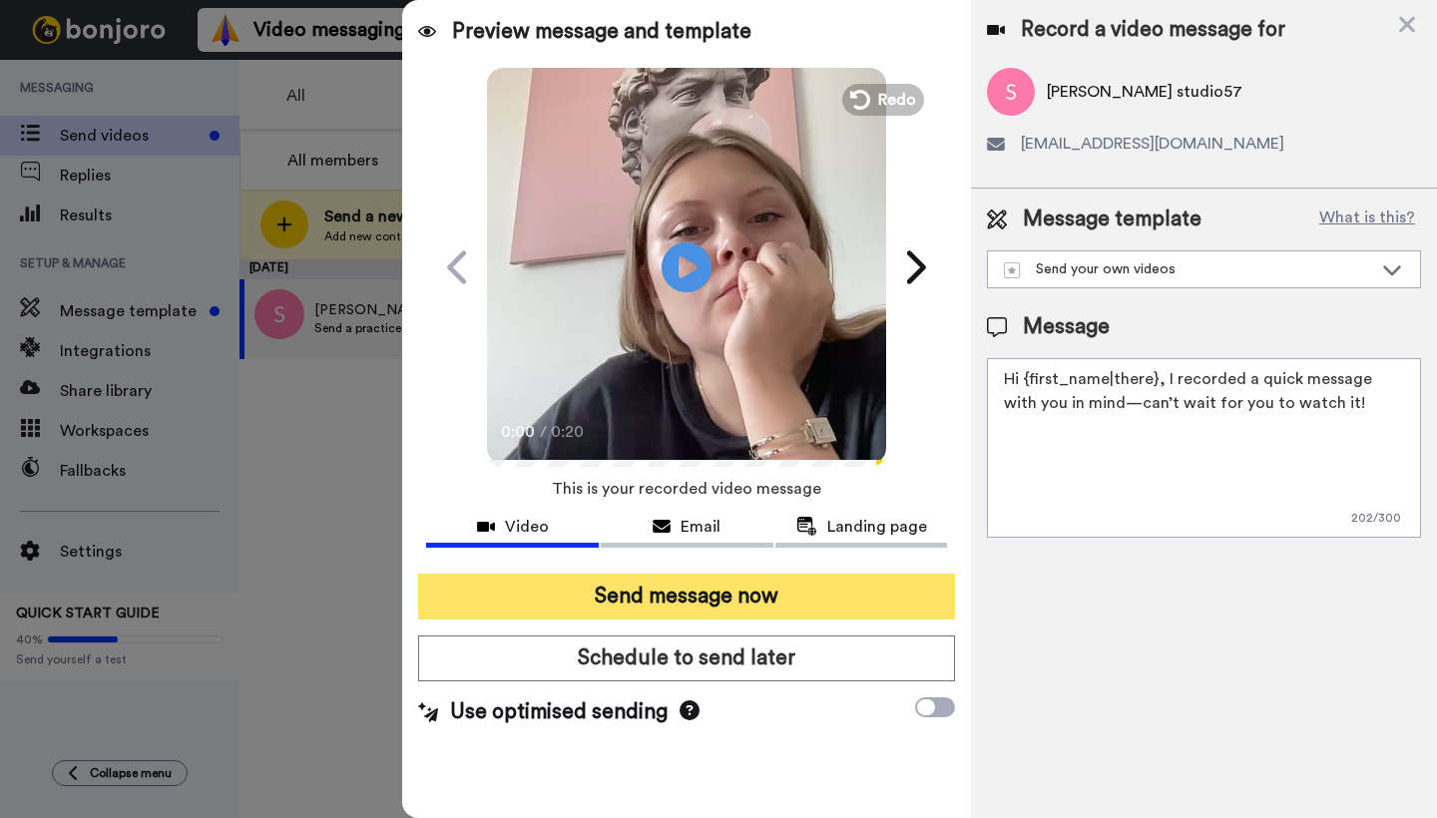
click at [777, 584] on button "Send message now" at bounding box center [686, 597] width 537 height 46
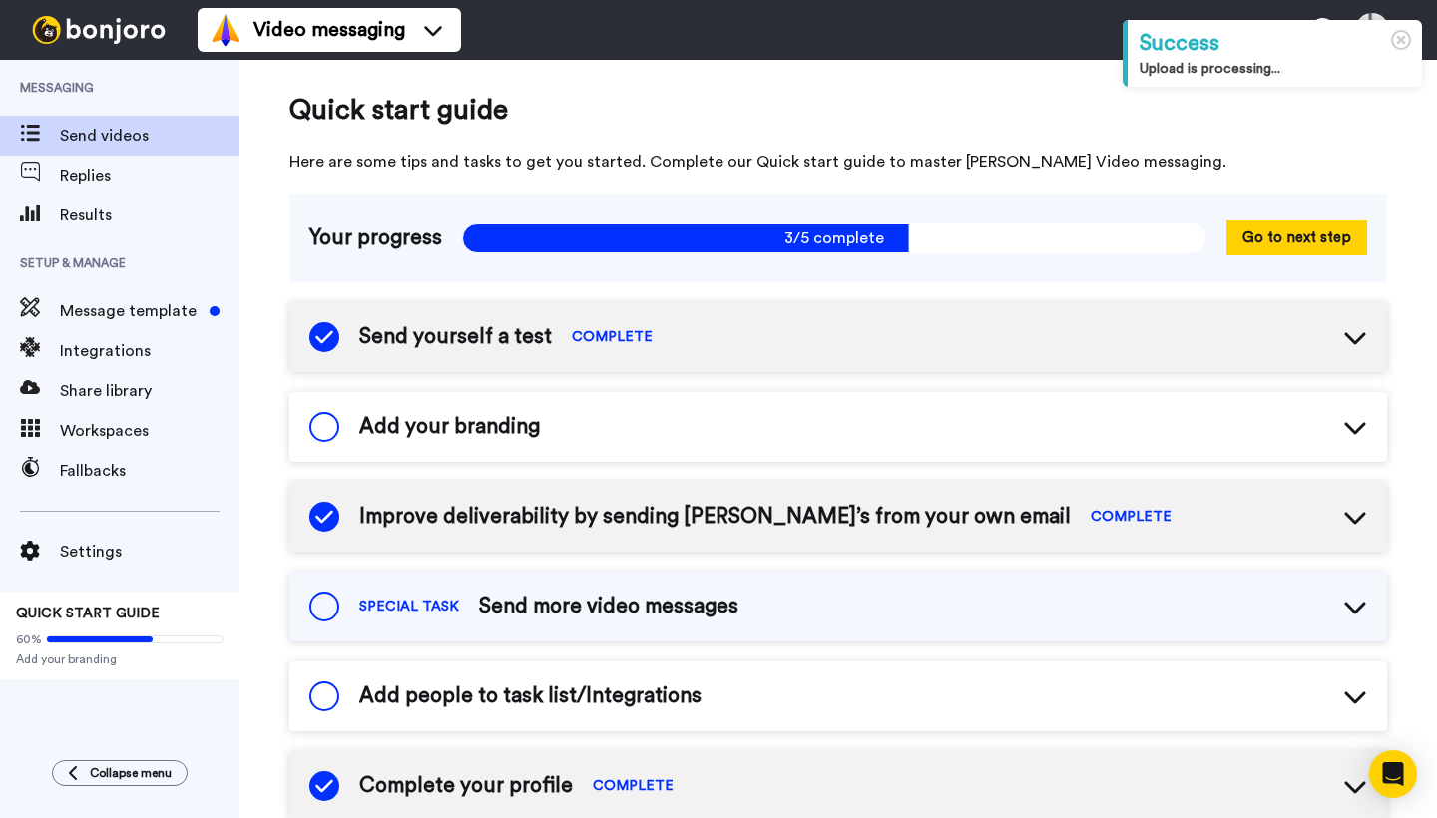
click at [119, 138] on span "Send videos" at bounding box center [150, 136] width 180 height 24
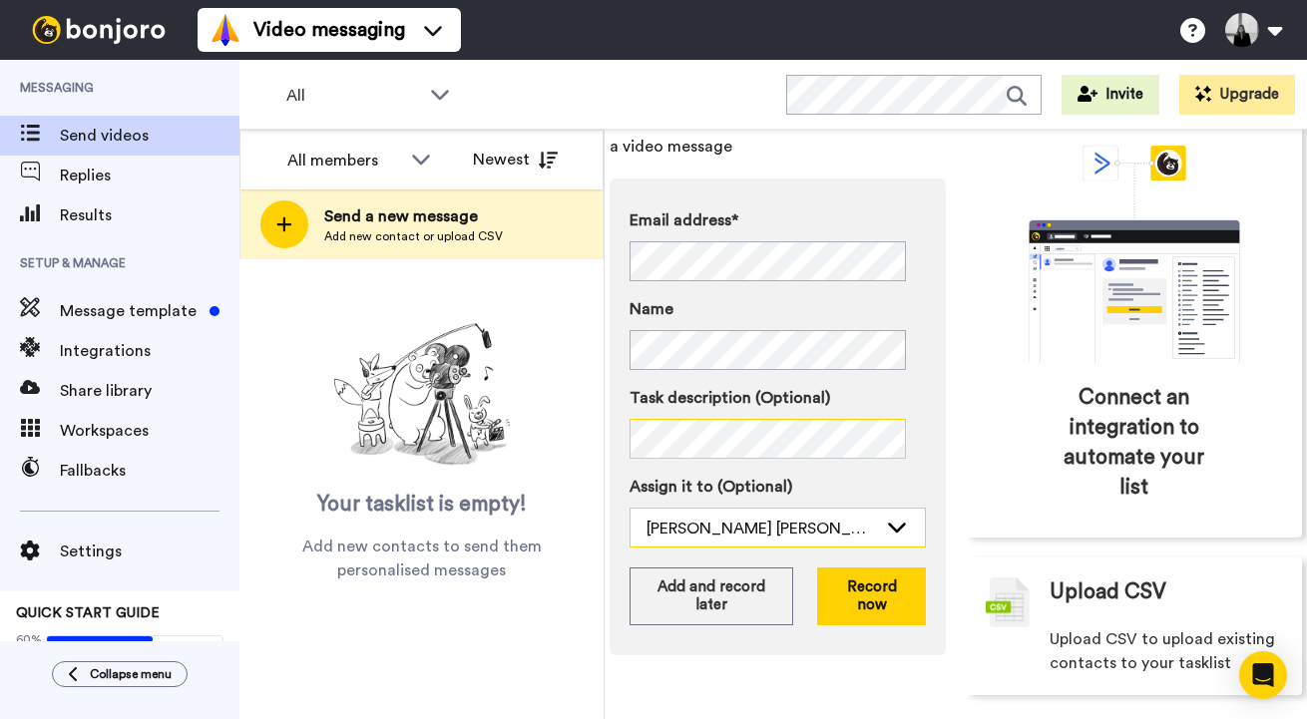
scroll to position [124, 0]
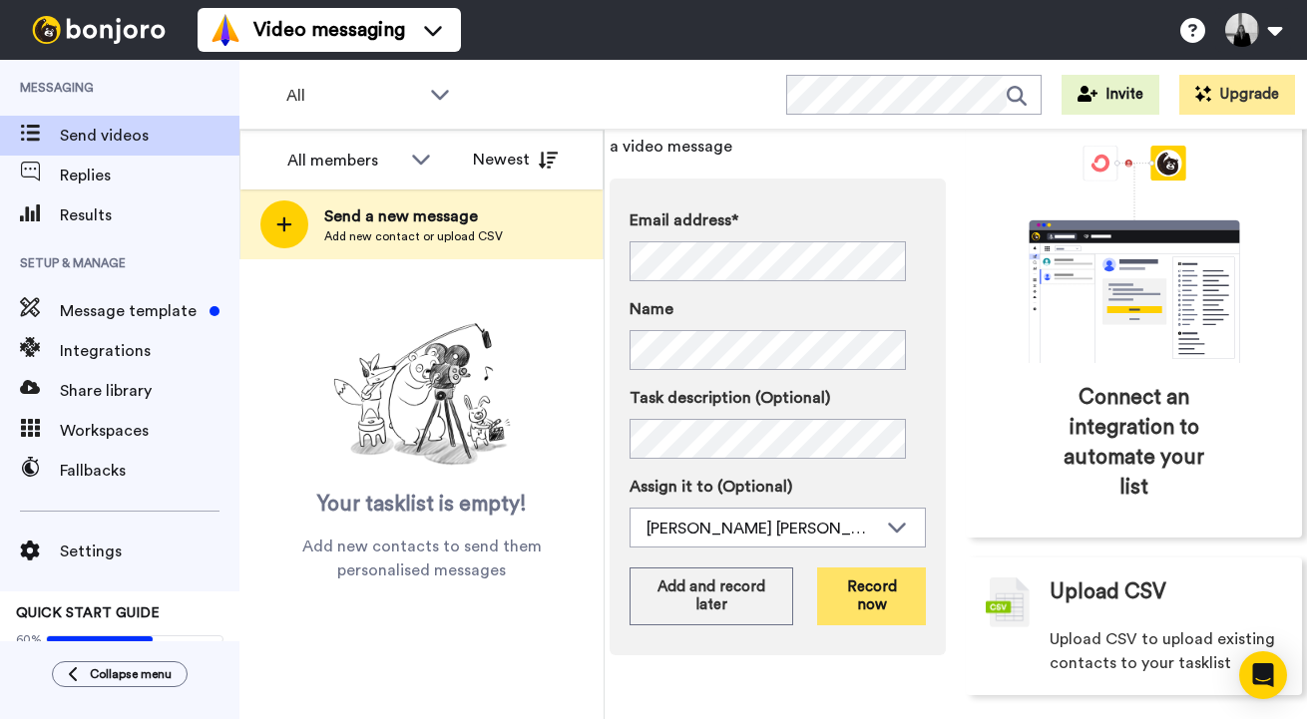
click at [845, 604] on button "Record now" at bounding box center [871, 597] width 109 height 58
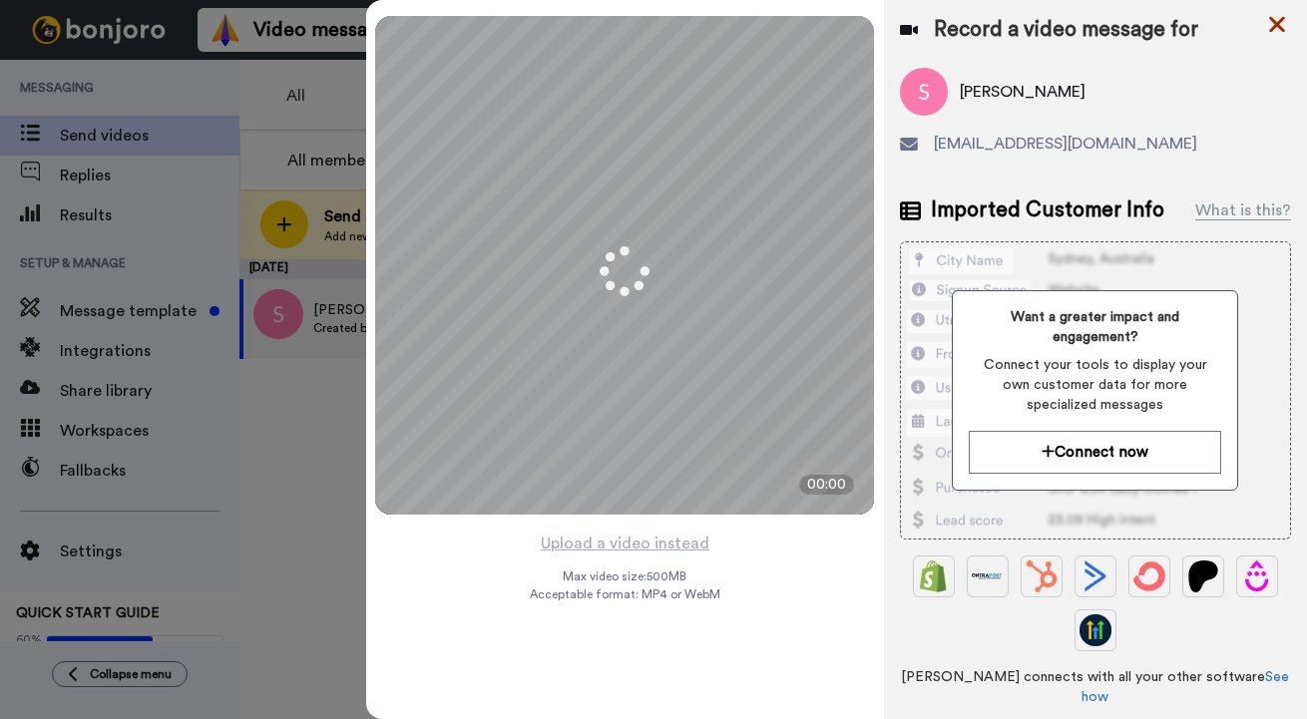
click at [1277, 17] on icon at bounding box center [1277, 24] width 20 height 25
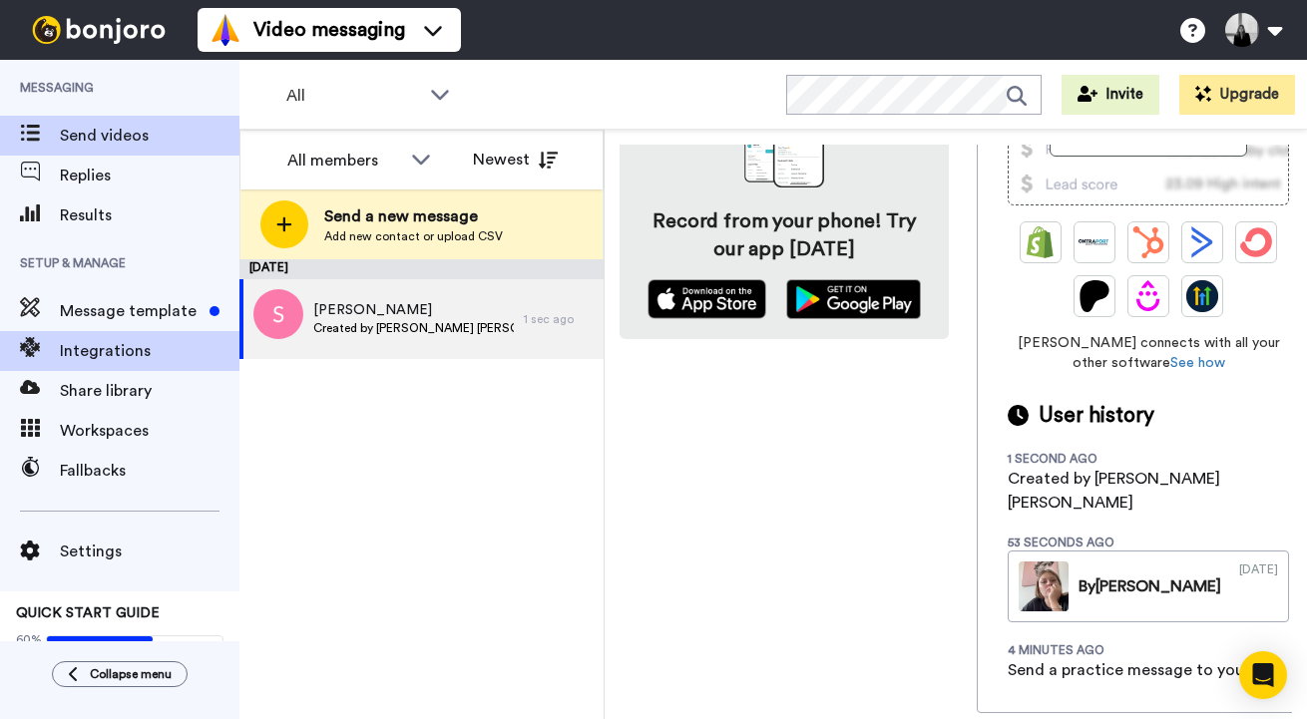
click at [130, 354] on span "Integrations" at bounding box center [150, 351] width 180 height 24
